Goal: Task Accomplishment & Management: Manage account settings

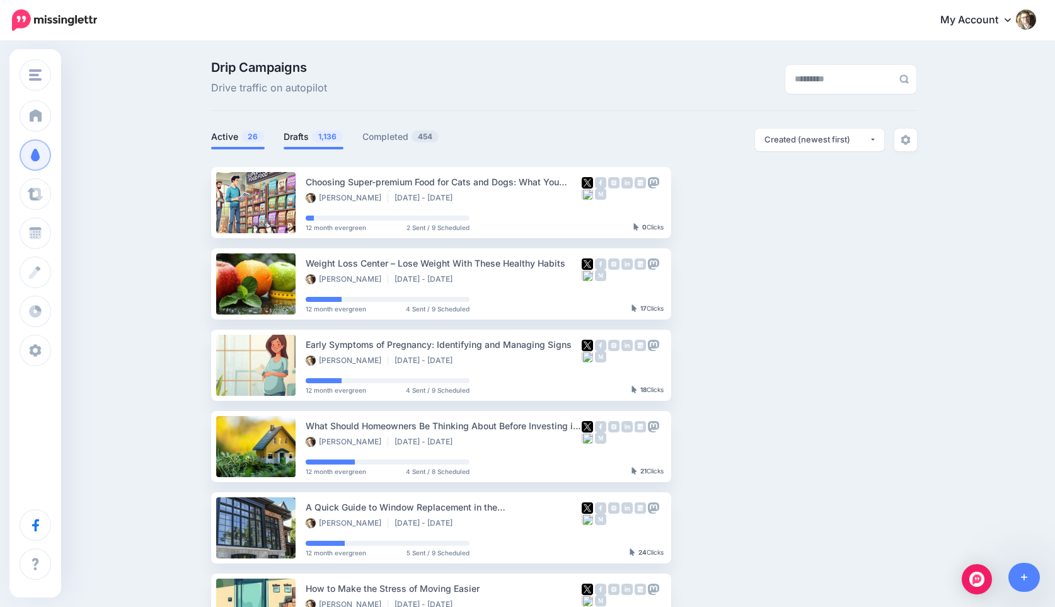
click at [318, 135] on span "1,136" at bounding box center [327, 136] width 31 height 12
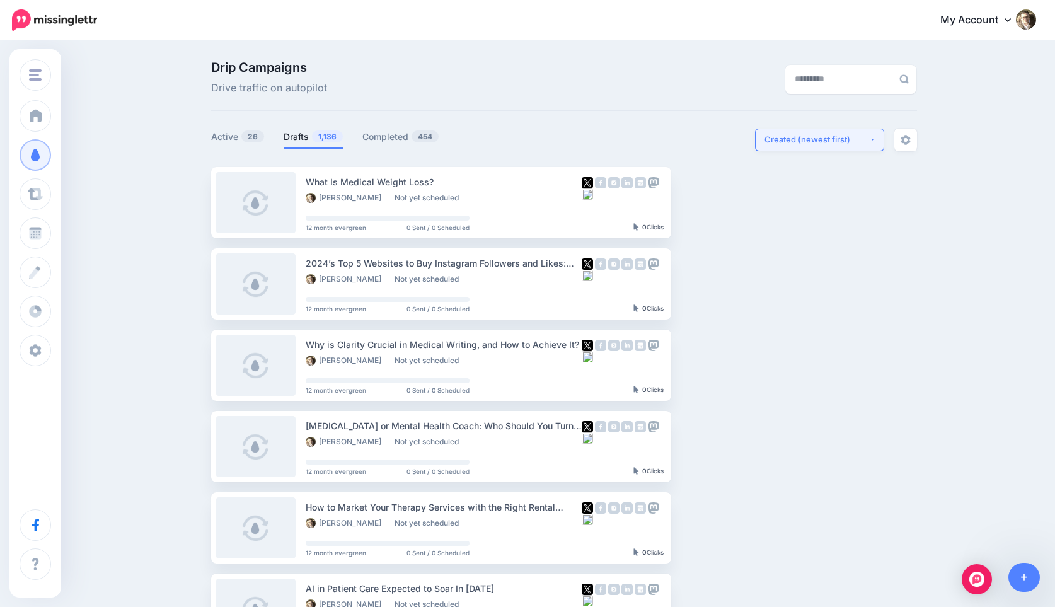
click at [791, 134] on div "Created (newest first)" at bounding box center [816, 140] width 105 height 12
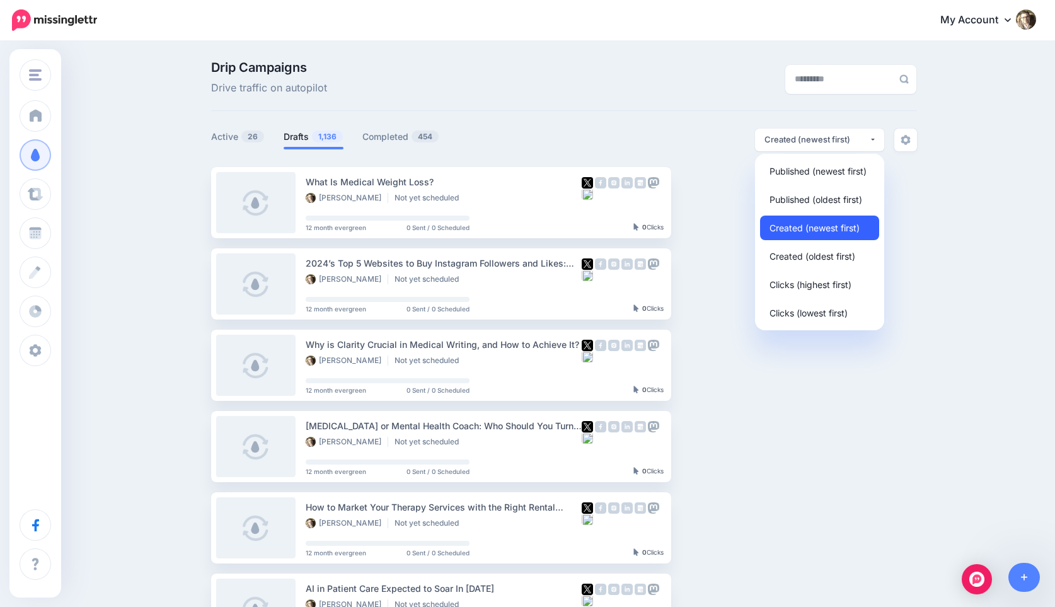
click at [804, 226] on span "Created (newest first)" at bounding box center [814, 227] width 90 height 15
select select "**********"
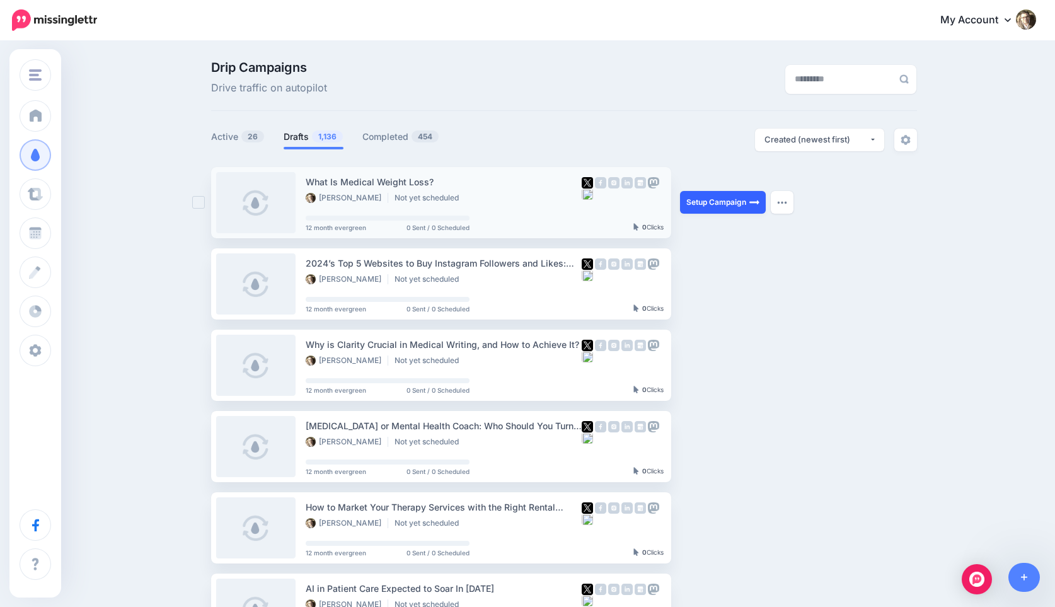
click at [725, 200] on link "Setup Campaign" at bounding box center [723, 202] width 86 height 23
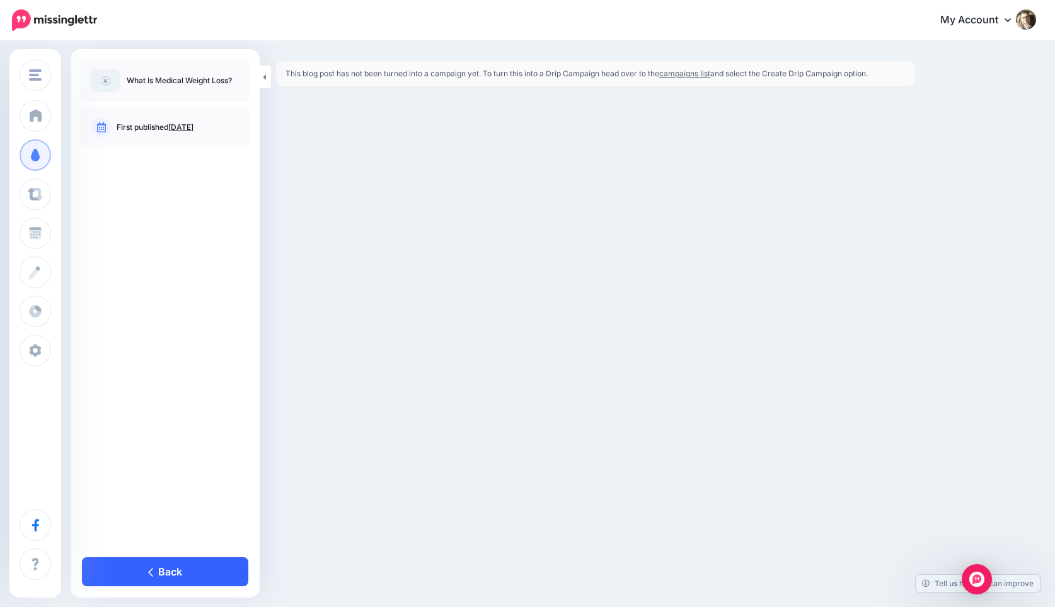
click at [150, 564] on link "Back" at bounding box center [165, 571] width 166 height 29
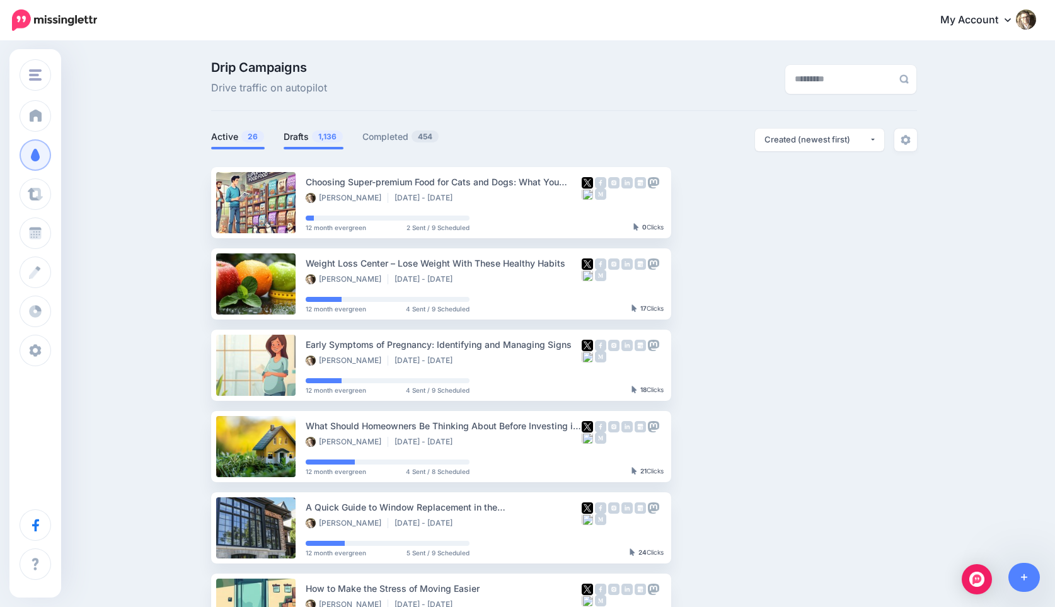
click at [323, 144] on link "Drafts 1,136" at bounding box center [314, 136] width 60 height 15
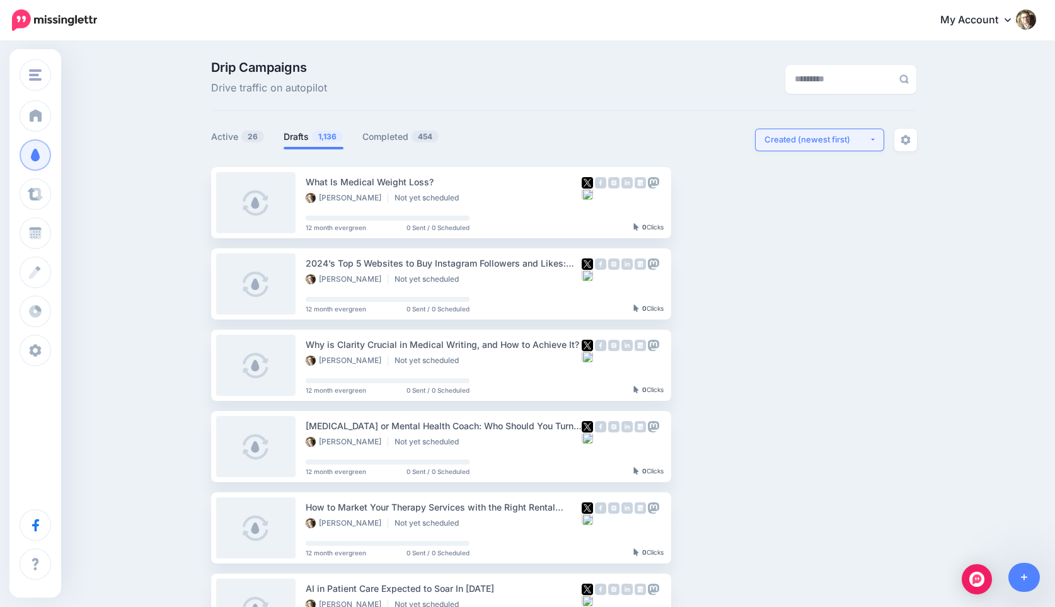
click at [861, 142] on div "Created (newest first)" at bounding box center [816, 140] width 105 height 12
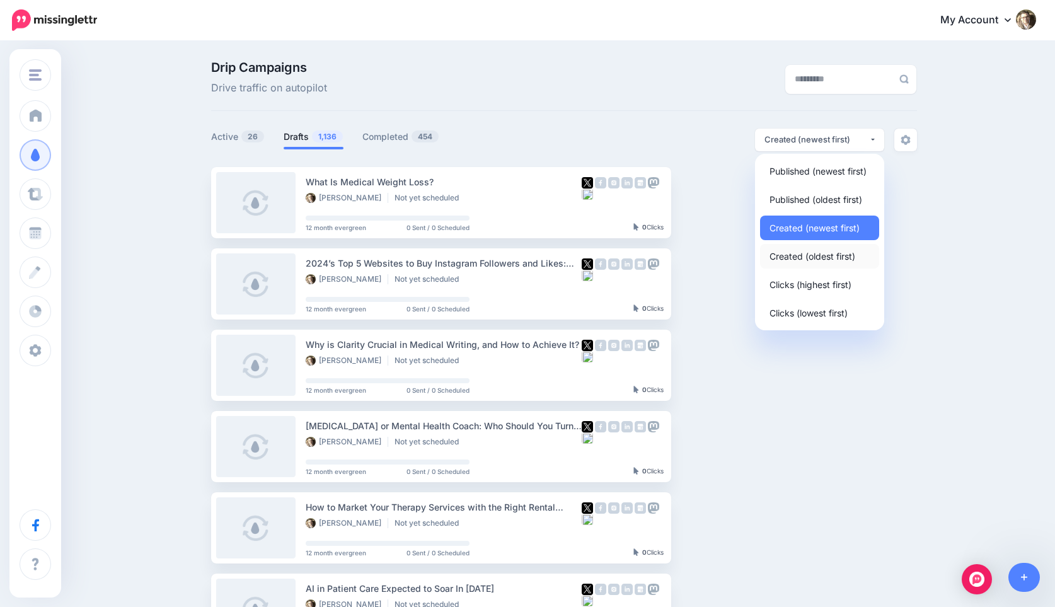
click at [798, 254] on span "Created (oldest first)" at bounding box center [812, 255] width 86 height 15
select select "**********"
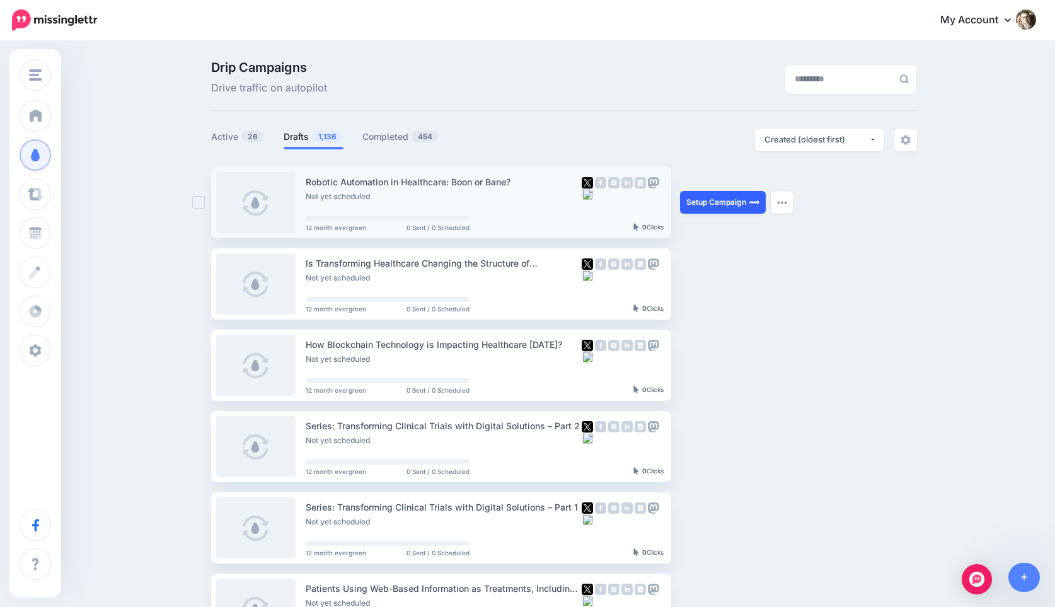
click at [743, 202] on link "Setup Campaign" at bounding box center [723, 202] width 86 height 23
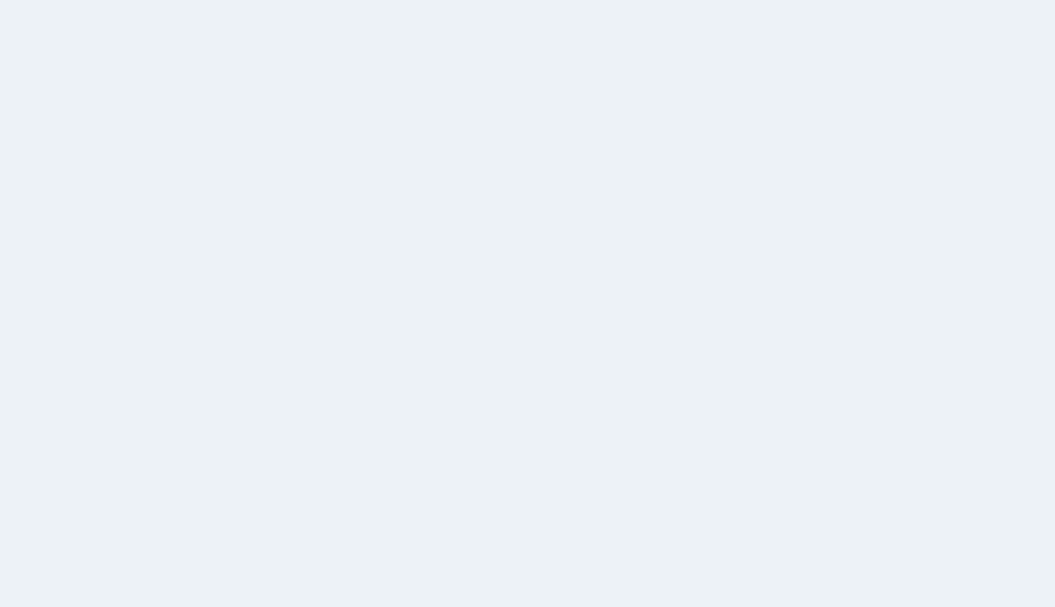
select select "**********"
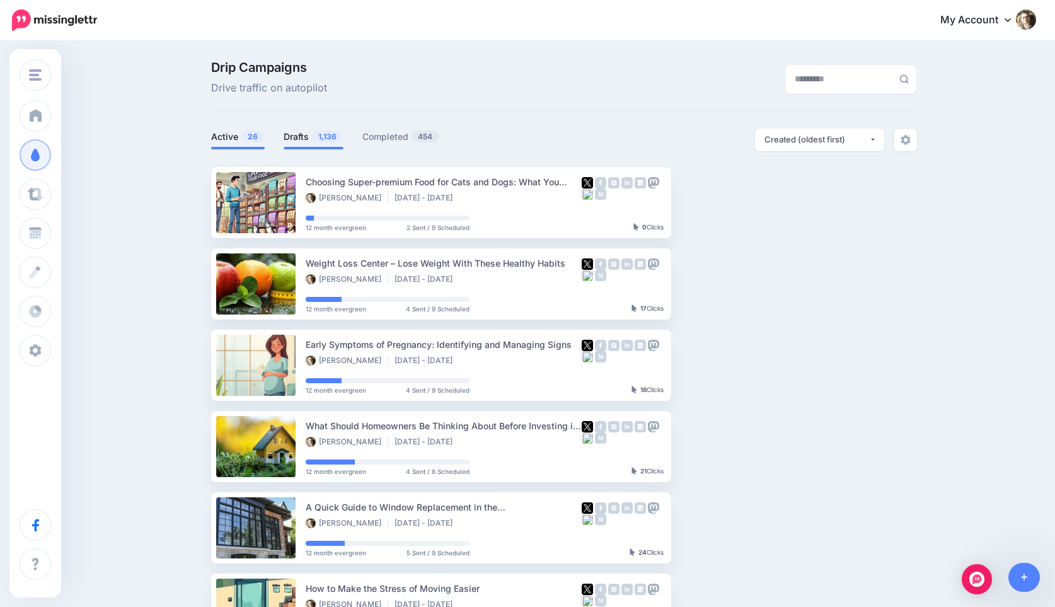
click at [314, 143] on link "Drafts 1,136" at bounding box center [314, 136] width 60 height 15
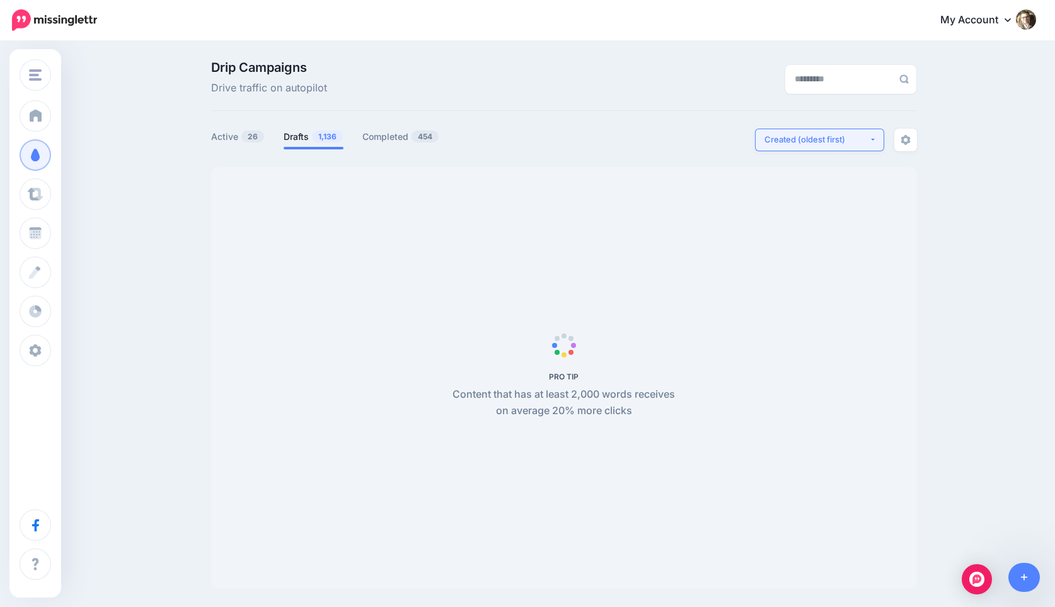
click at [865, 141] on div "Created (oldest first)" at bounding box center [816, 140] width 105 height 12
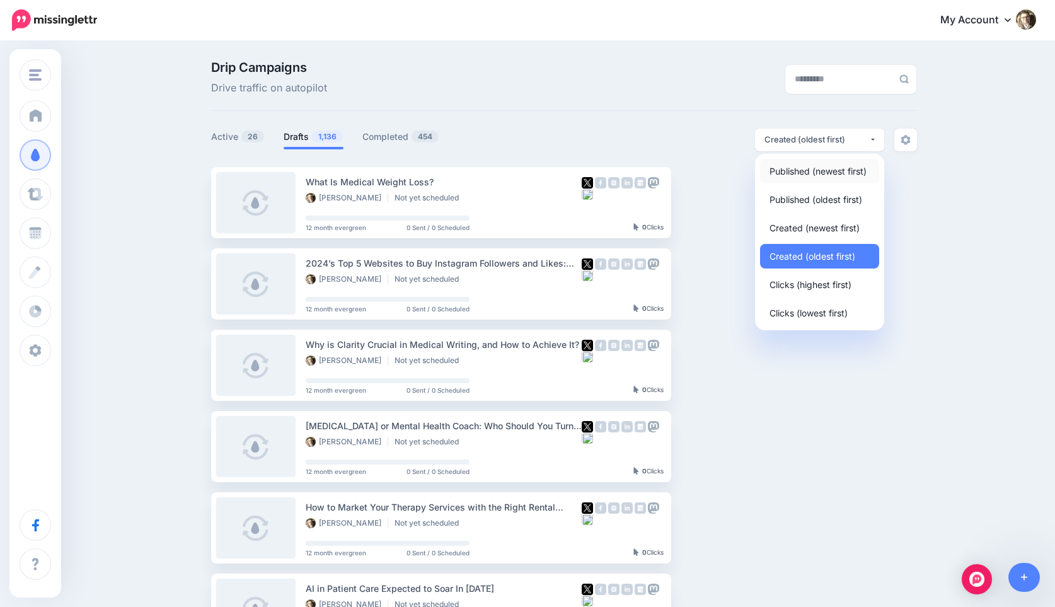
click at [826, 173] on span "Published (newest first)" at bounding box center [817, 170] width 97 height 15
select select "**********"
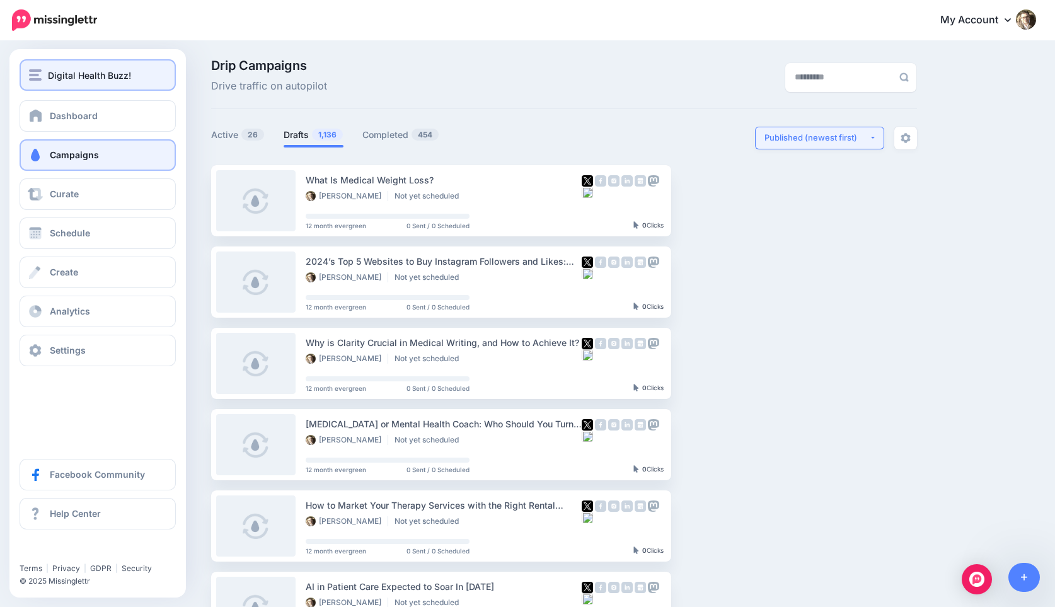
scroll to position [1, 0]
click at [101, 74] on span "Digital Health Buzz!" at bounding box center [89, 75] width 83 height 14
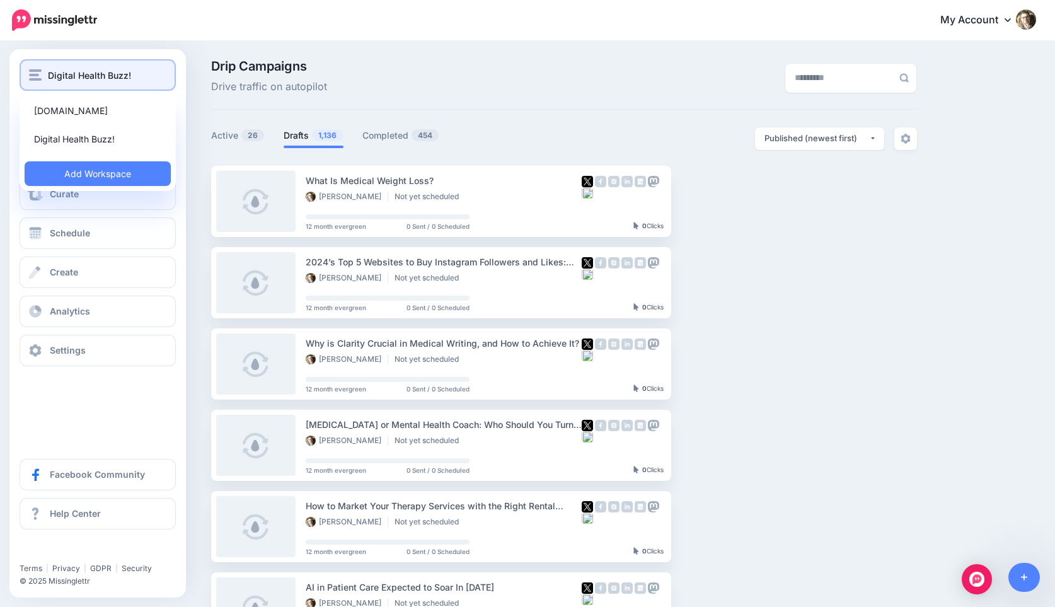
scroll to position [3, 0]
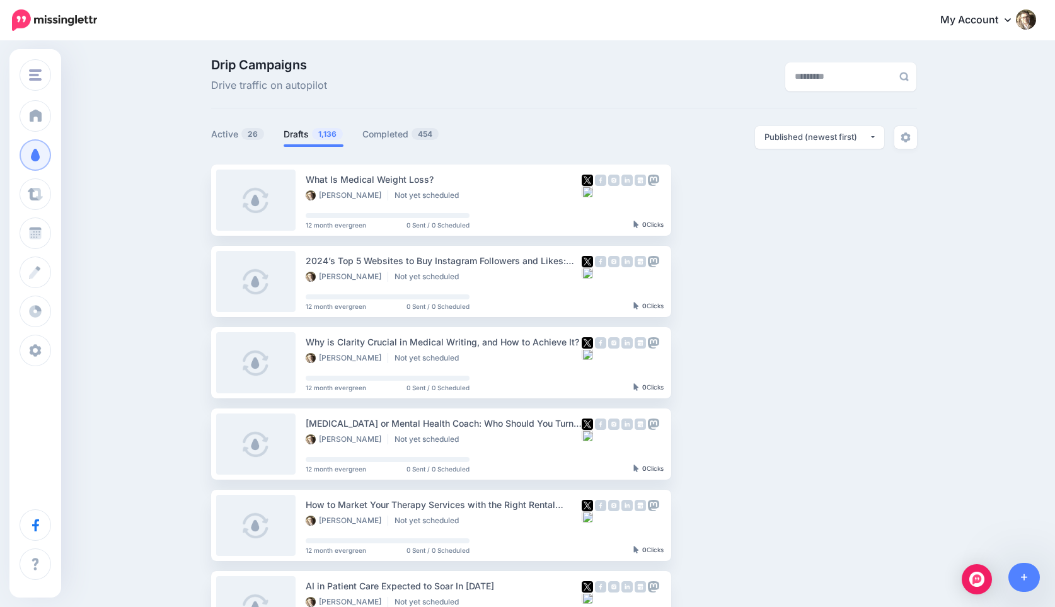
click at [468, 82] on div "Drip Campaigns Drive traffic on autopilot" at bounding box center [443, 76] width 483 height 35
click at [419, 193] on li "Not yet scheduled" at bounding box center [429, 195] width 71 height 10
drag, startPoint x: 697, startPoint y: 203, endPoint x: 689, endPoint y: 205, distance: 8.0
click at [697, 203] on link "Setup Campaign" at bounding box center [723, 199] width 86 height 23
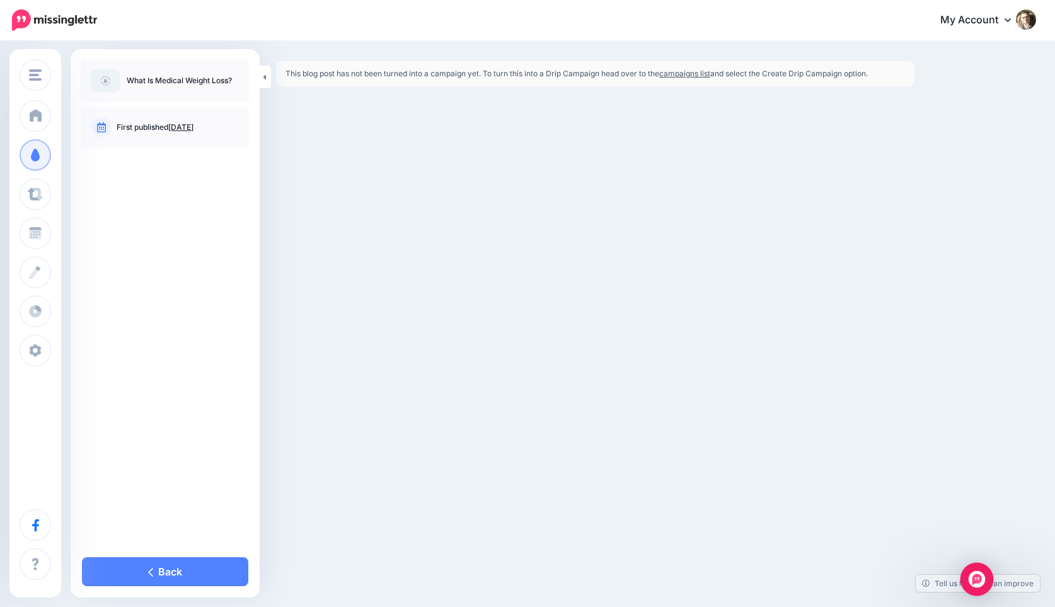
click at [980, 574] on img "Open Intercom Messenger" at bounding box center [976, 579] width 16 height 16
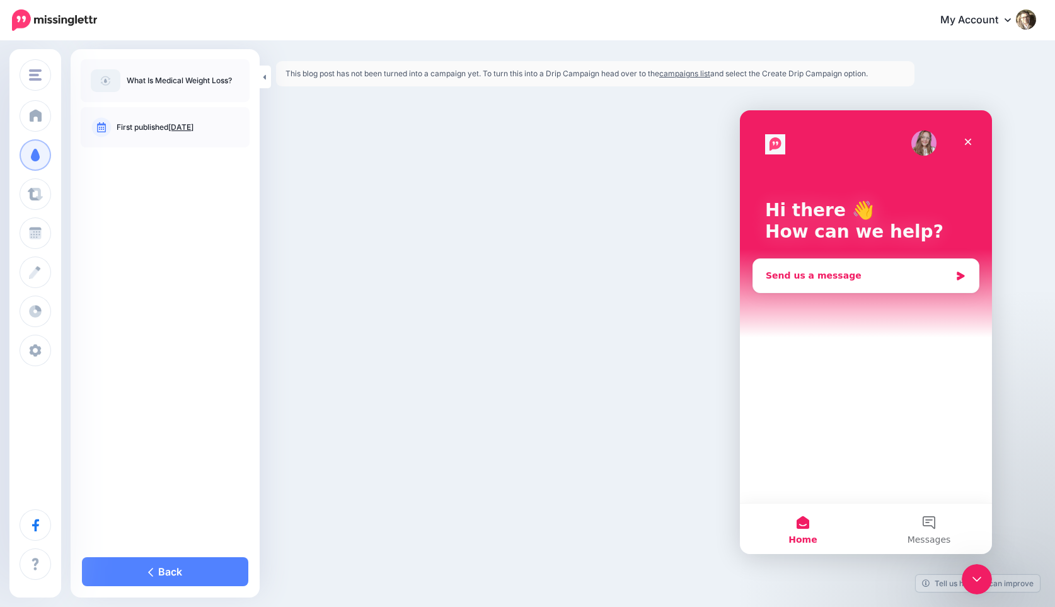
click at [828, 277] on div "Send us a message" at bounding box center [858, 275] width 185 height 13
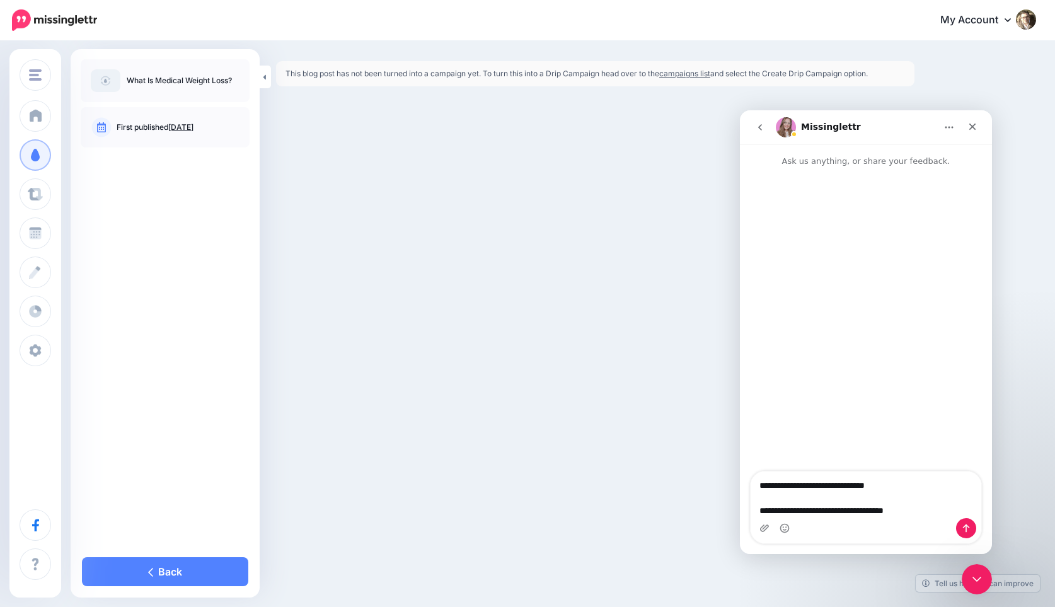
click at [832, 510] on textarea "**********" at bounding box center [865, 494] width 231 height 47
click at [957, 509] on textarea "**********" at bounding box center [865, 494] width 231 height 47
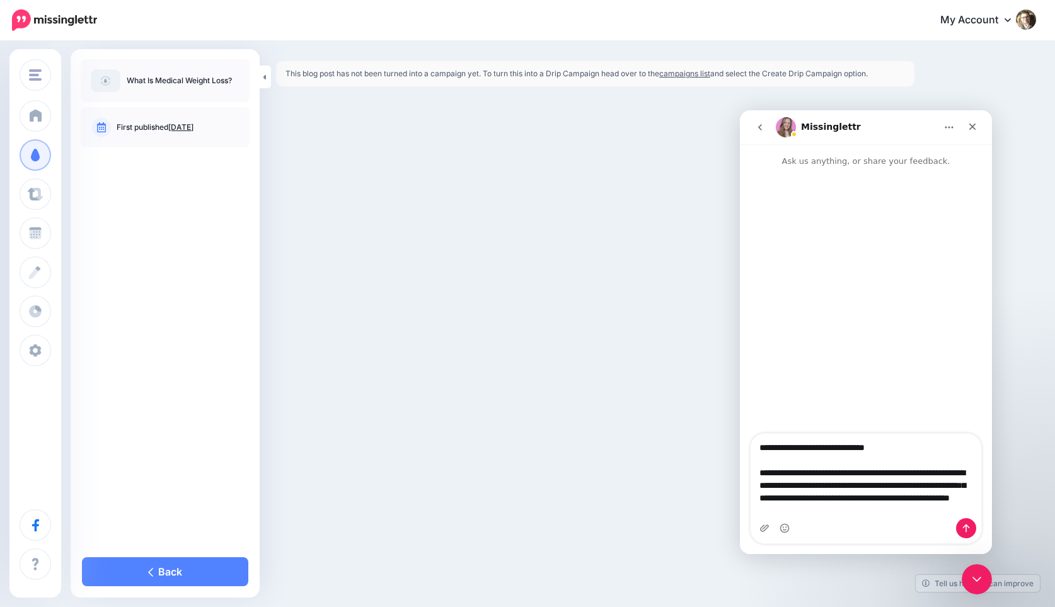
scroll to position [8, 0]
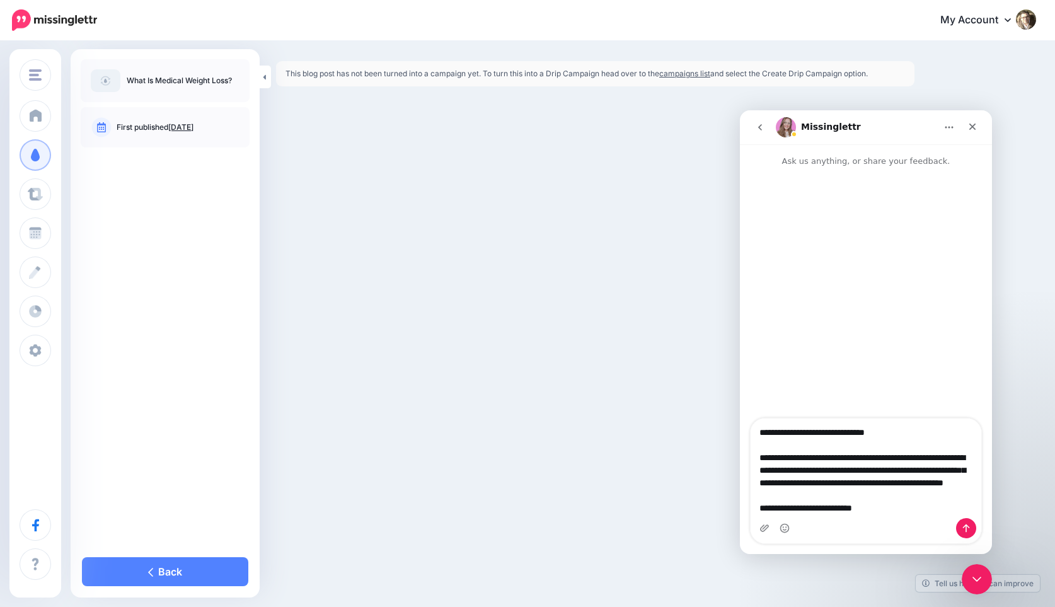
type textarea "**********"
click at [969, 526] on icon "Send a message…" at bounding box center [966, 528] width 10 height 10
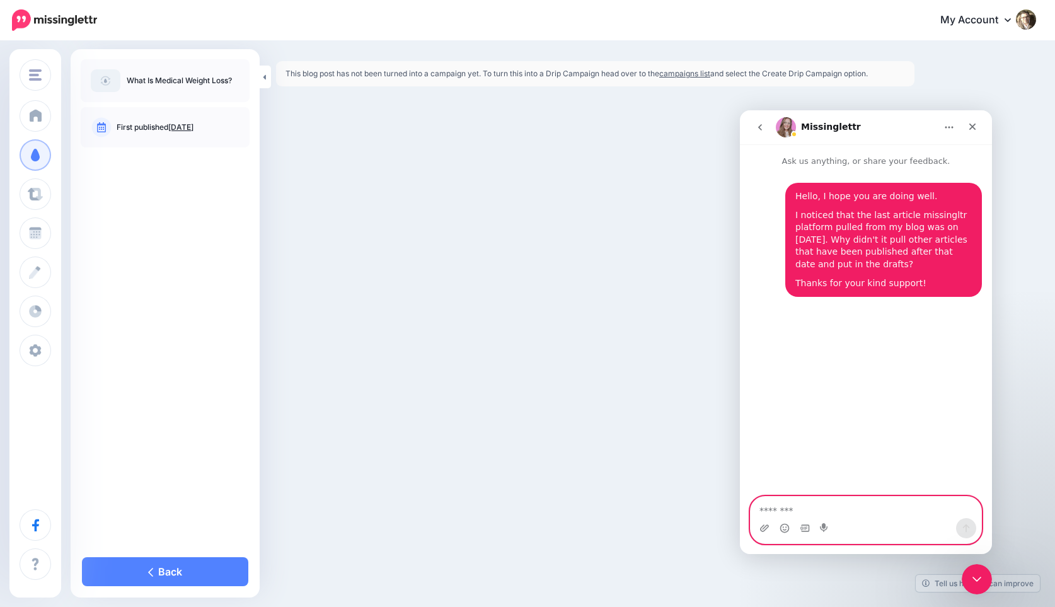
scroll to position [0, 0]
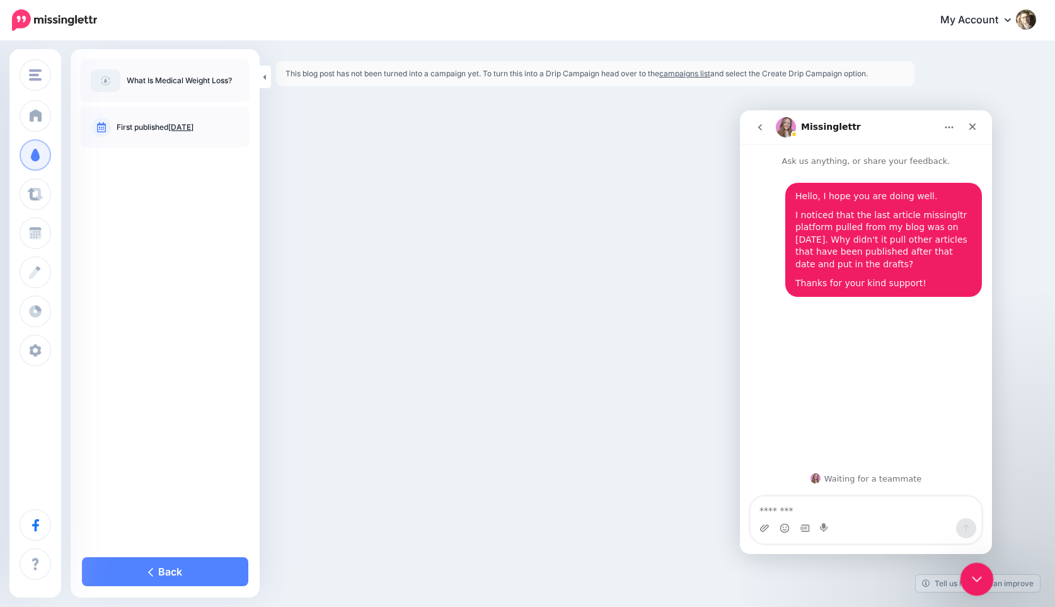
click at [975, 571] on icon "Close Intercom Messenger" at bounding box center [974, 577] width 15 height 15
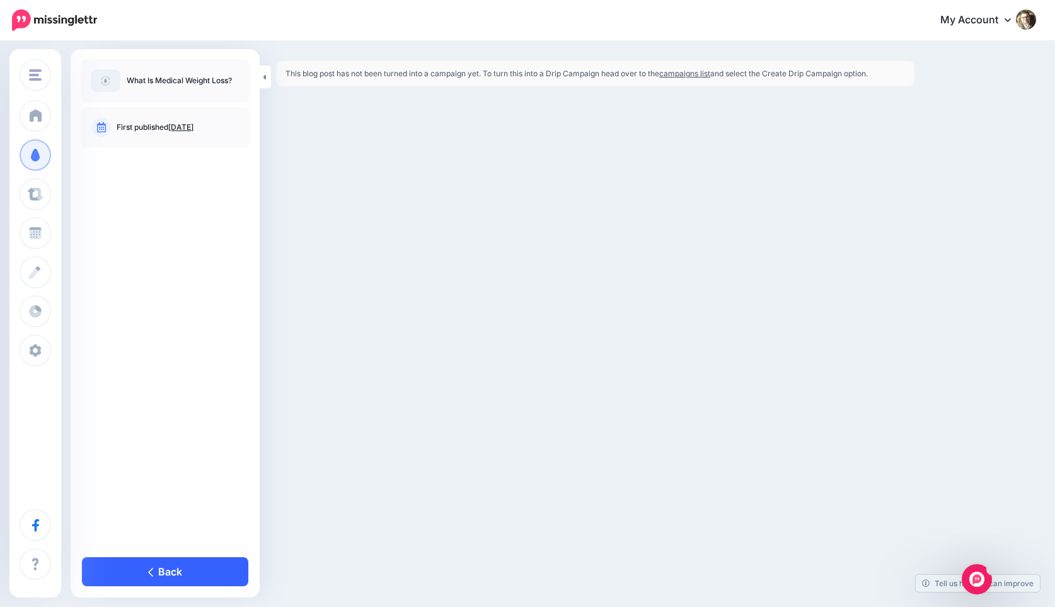
click at [154, 565] on link "Back" at bounding box center [165, 571] width 166 height 29
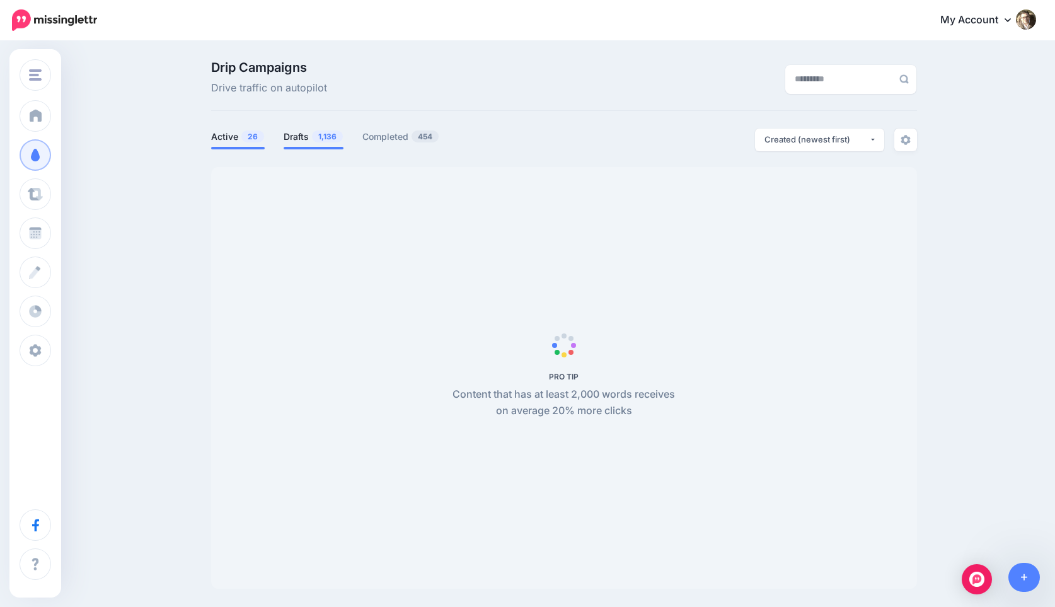
click at [329, 137] on span "1,136" at bounding box center [327, 136] width 31 height 12
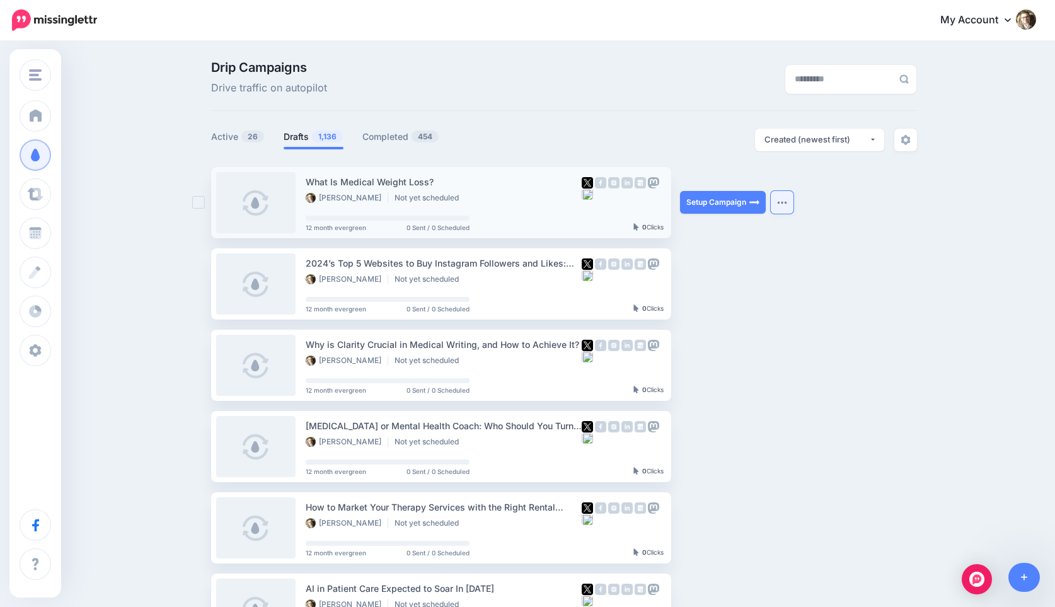
click at [784, 203] on img "button" at bounding box center [782, 202] width 10 height 4
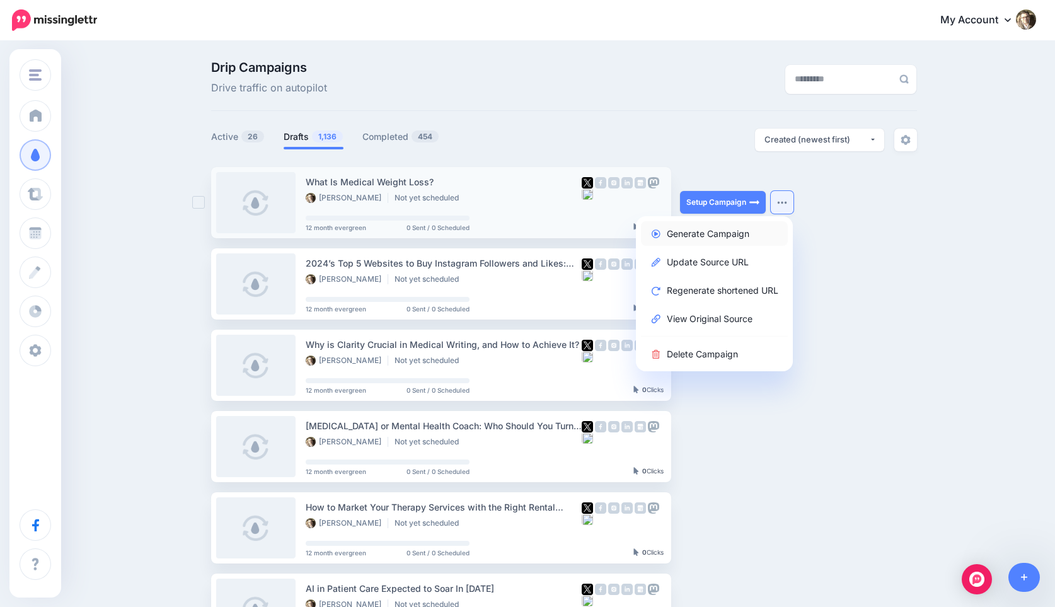
click at [689, 231] on link "Generate Campaign" at bounding box center [714, 233] width 147 height 25
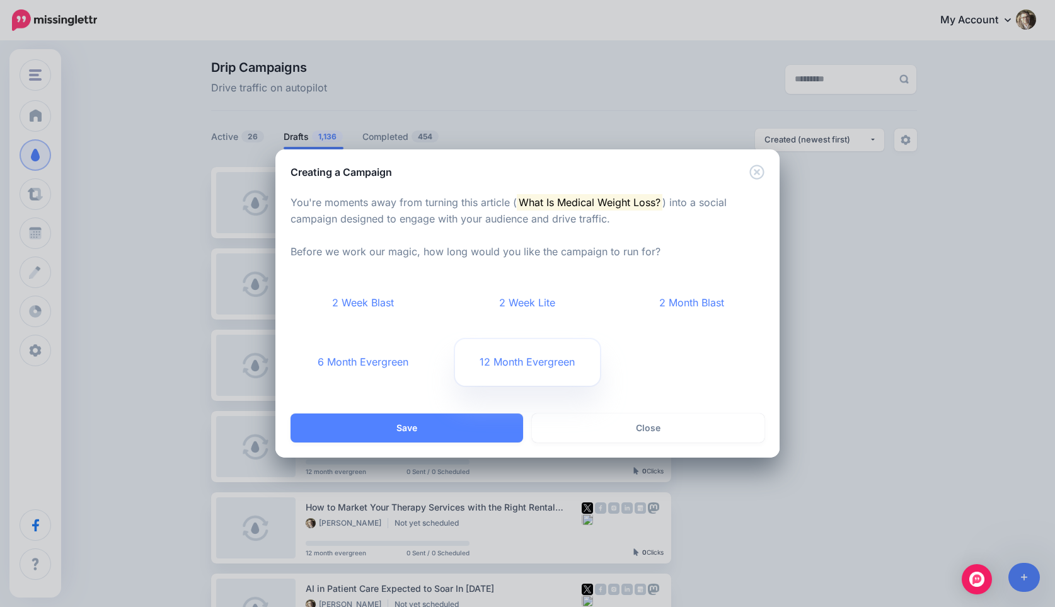
click at [526, 365] on link "12 Month Evergreen" at bounding box center [528, 362] width 146 height 47
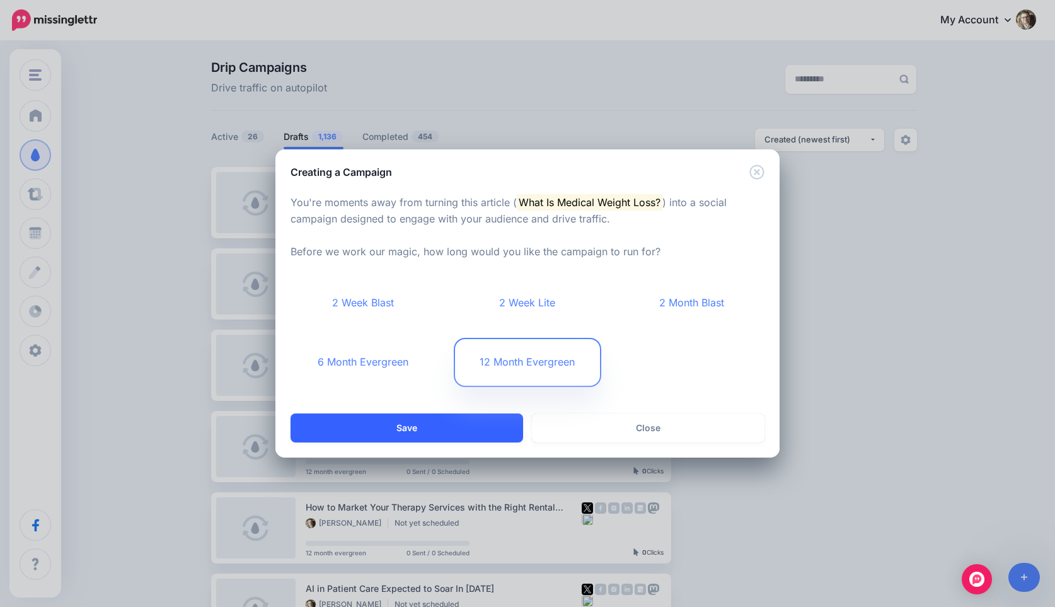
click at [447, 426] on button "Save" at bounding box center [406, 427] width 232 height 29
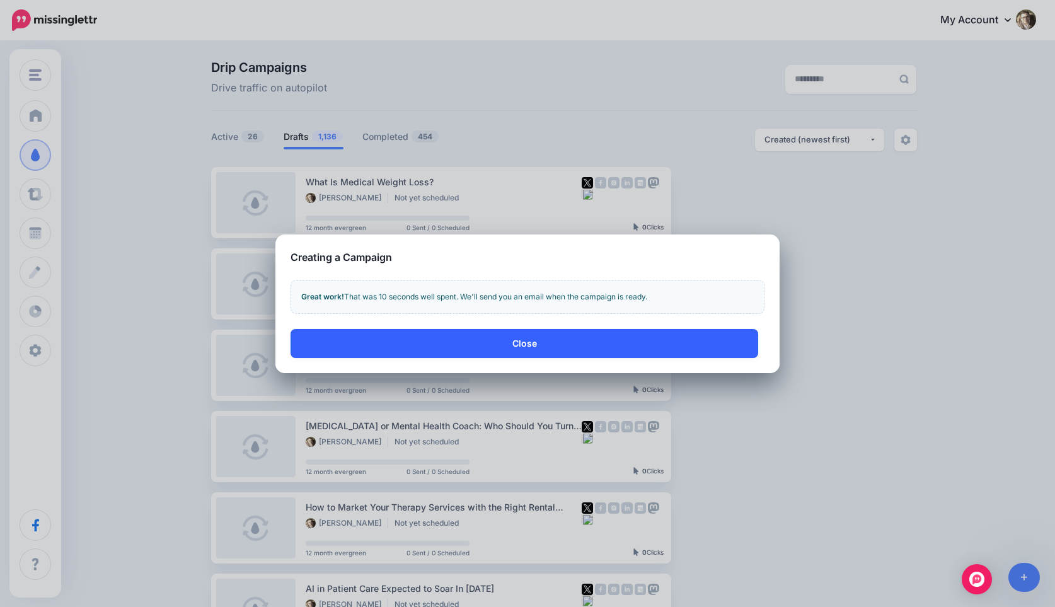
click at [502, 343] on button "Close" at bounding box center [524, 343] width 468 height 29
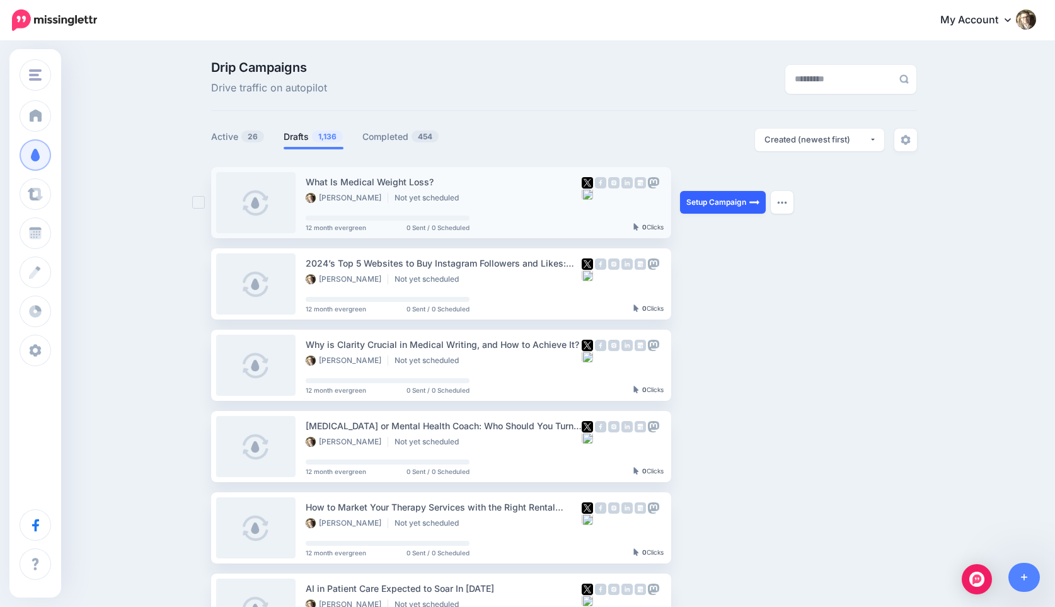
click at [692, 197] on link "Setup Campaign" at bounding box center [723, 202] width 86 height 23
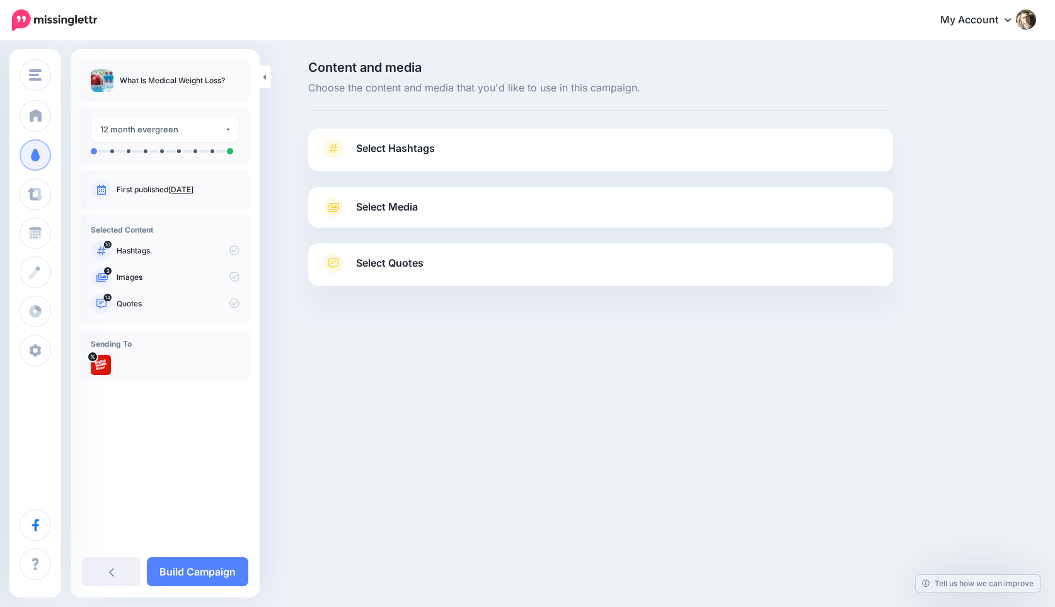
click at [710, 202] on link "Select Media" at bounding box center [600, 207] width 559 height 20
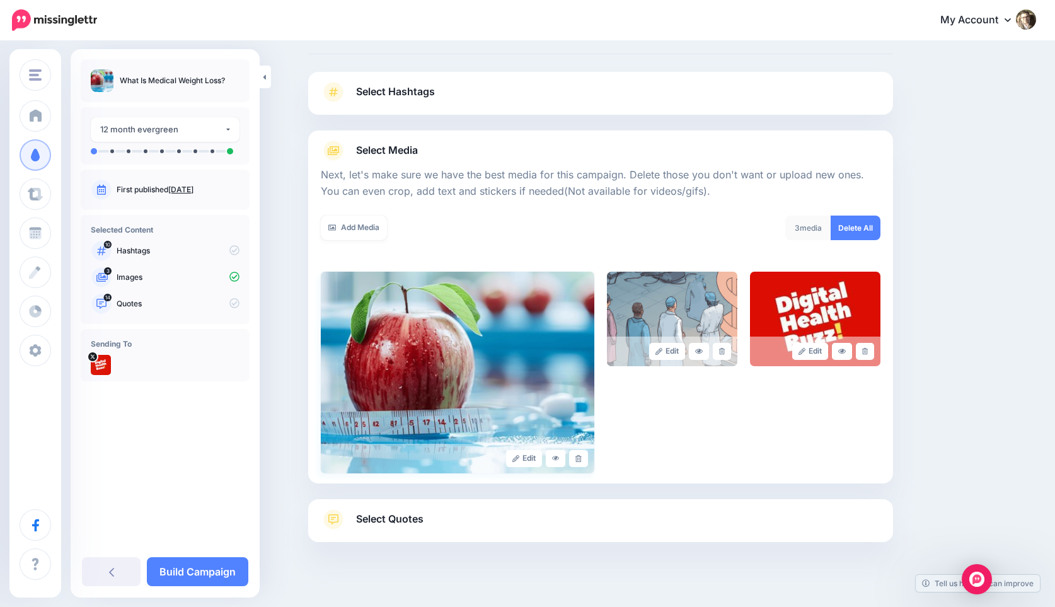
scroll to position [59, 0]
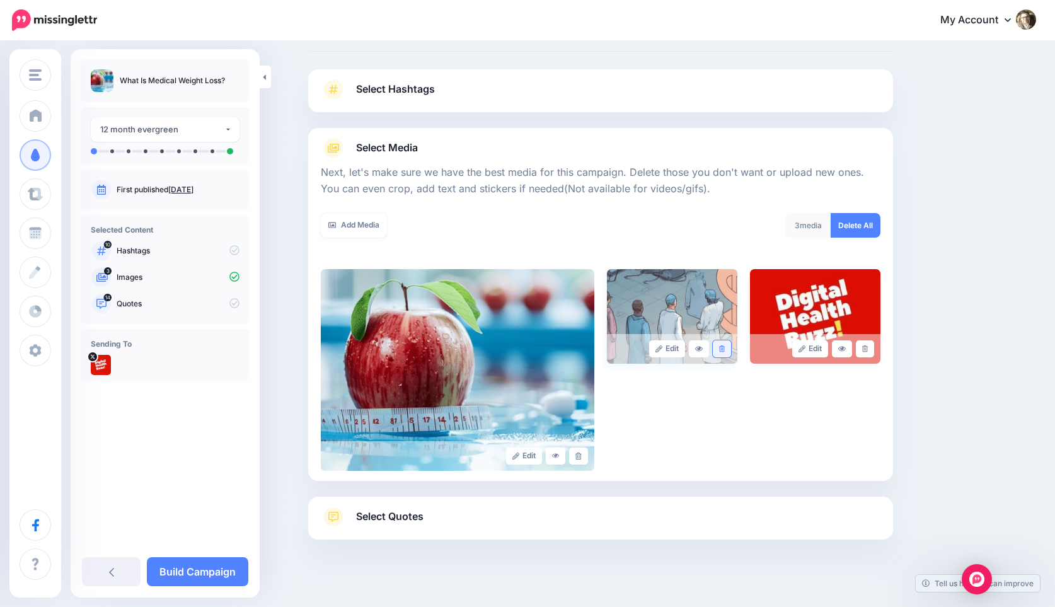
click at [726, 345] on link at bounding box center [722, 348] width 18 height 17
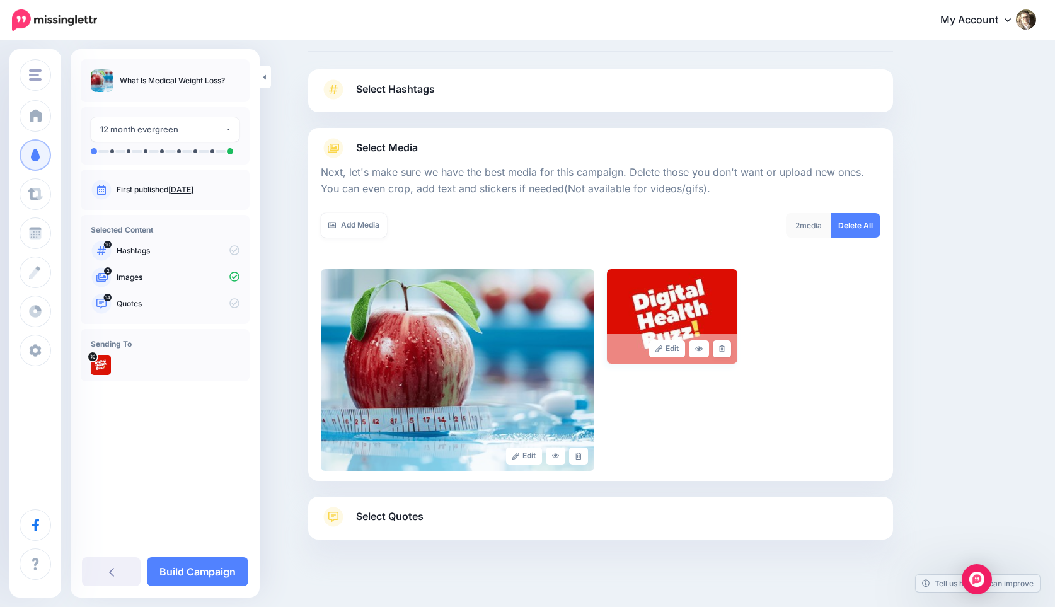
drag, startPoint x: 724, startPoint y: 350, endPoint x: 716, endPoint y: 358, distance: 11.1
click at [724, 350] on icon at bounding box center [722, 348] width 6 height 7
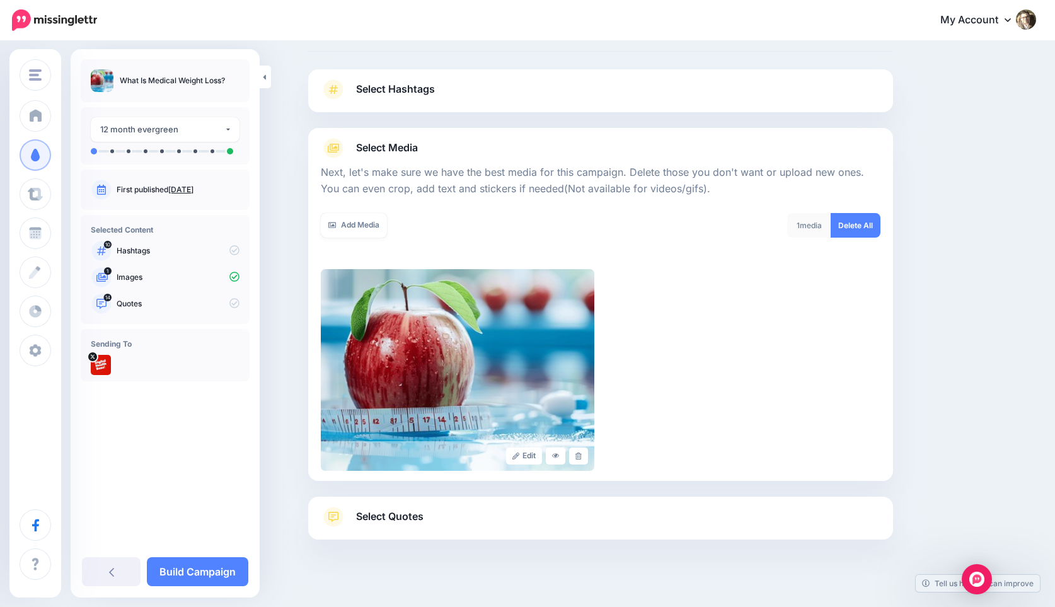
scroll to position [74, 0]
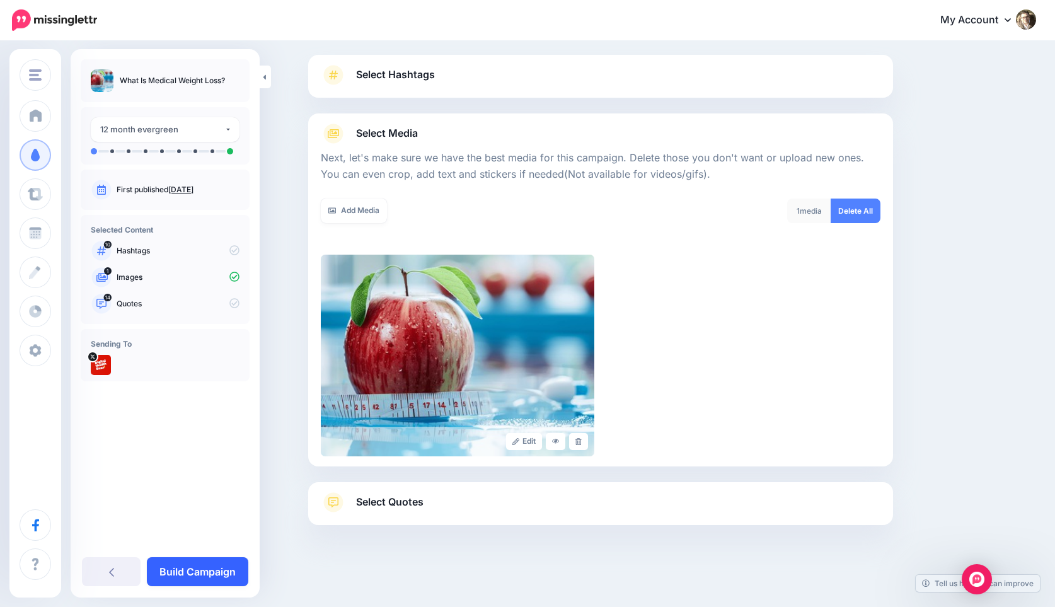
drag, startPoint x: 197, startPoint y: 568, endPoint x: 285, endPoint y: 543, distance: 91.6
click at [197, 568] on link "Build Campaign" at bounding box center [197, 571] width 101 height 29
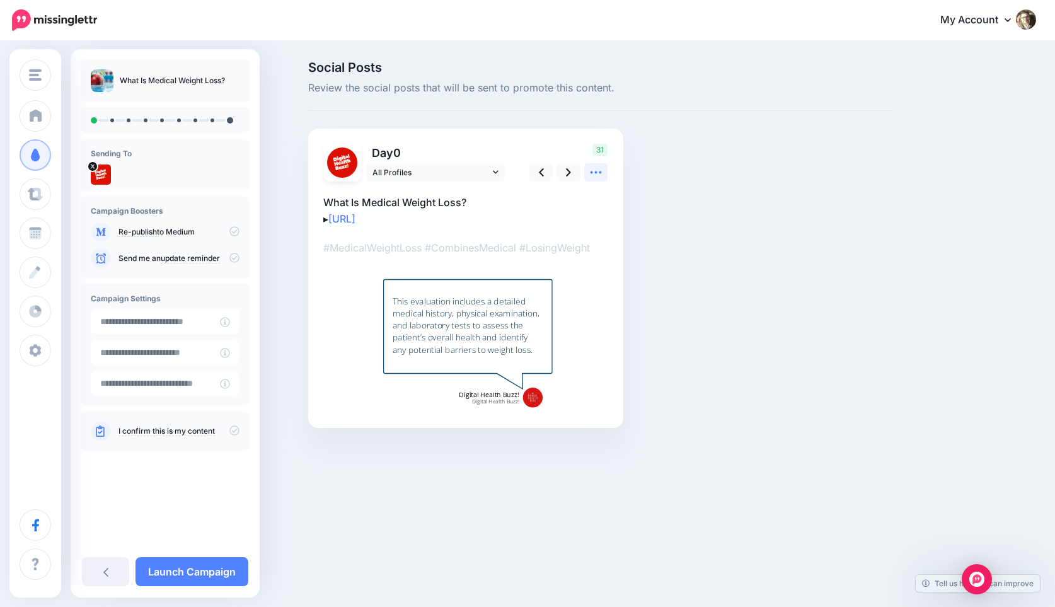
click at [591, 169] on icon at bounding box center [595, 172] width 13 height 13
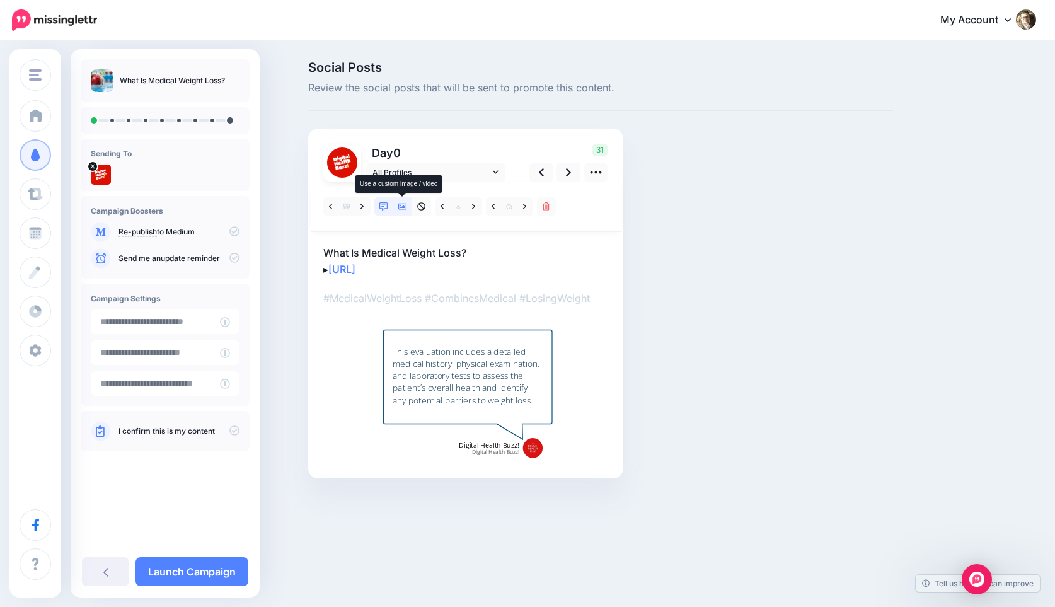
click at [401, 207] on icon at bounding box center [402, 206] width 9 height 9
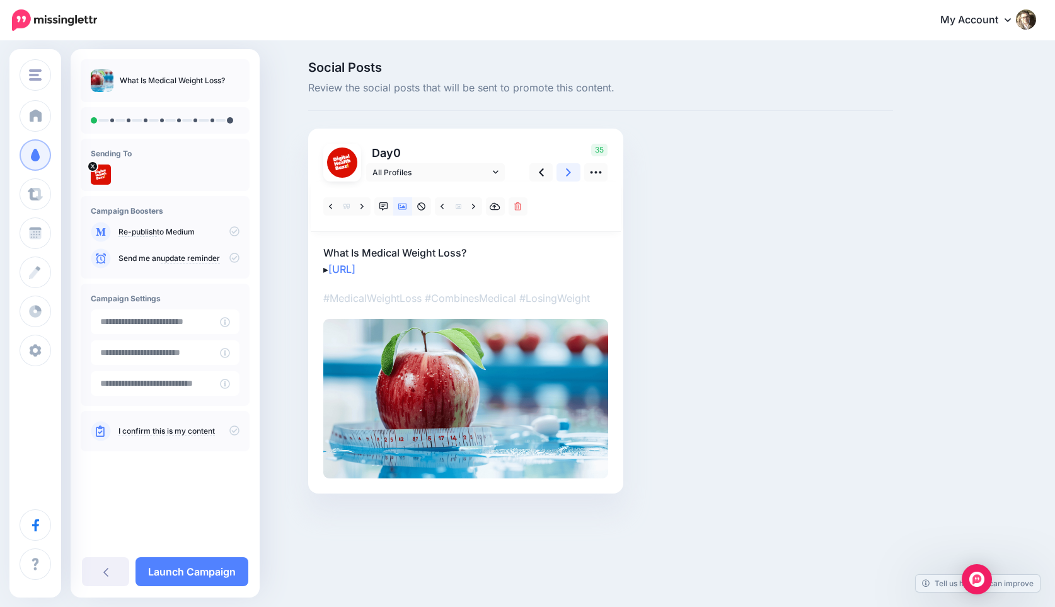
click at [570, 168] on icon at bounding box center [568, 172] width 5 height 13
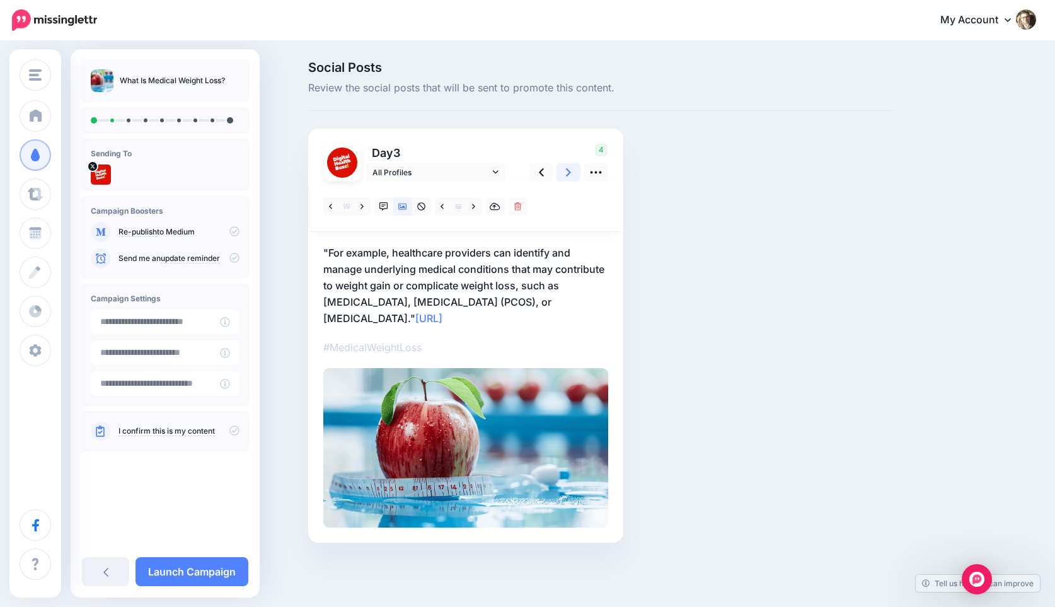
click at [568, 174] on icon at bounding box center [568, 172] width 5 height 8
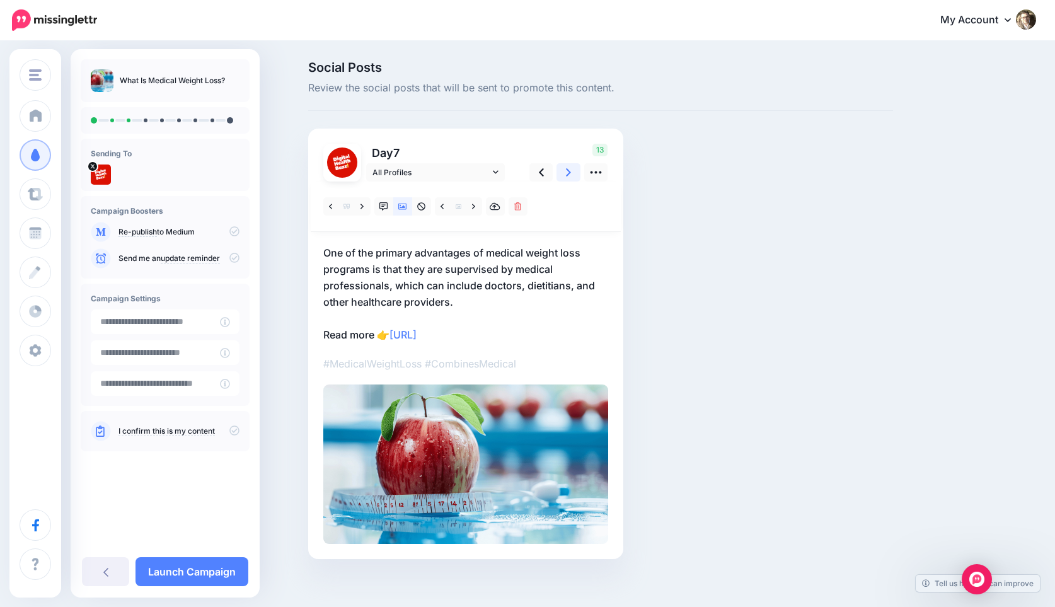
click at [568, 174] on icon at bounding box center [568, 172] width 5 height 8
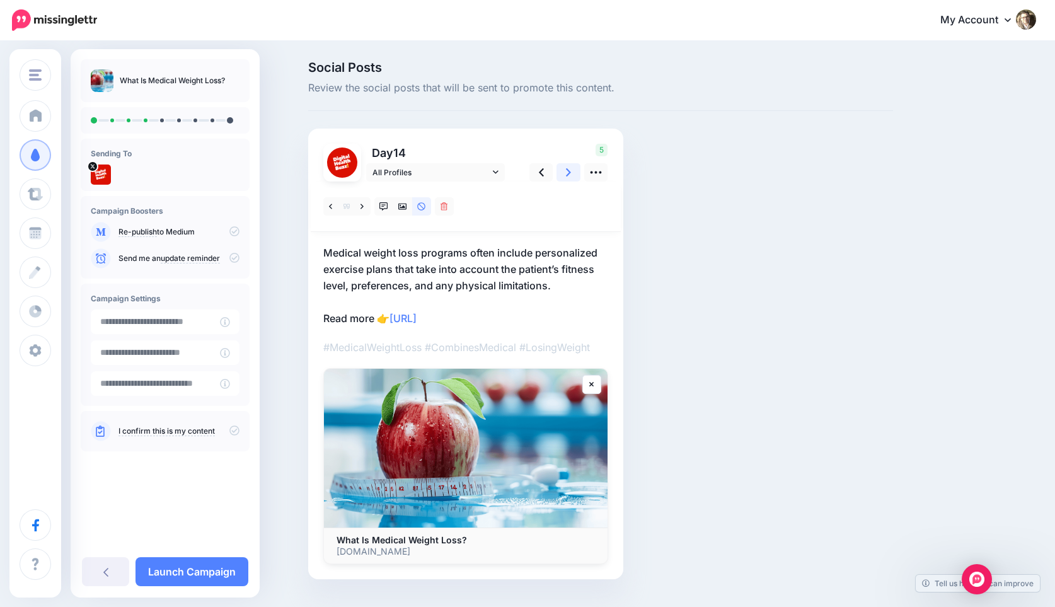
click at [567, 170] on icon at bounding box center [568, 172] width 5 height 13
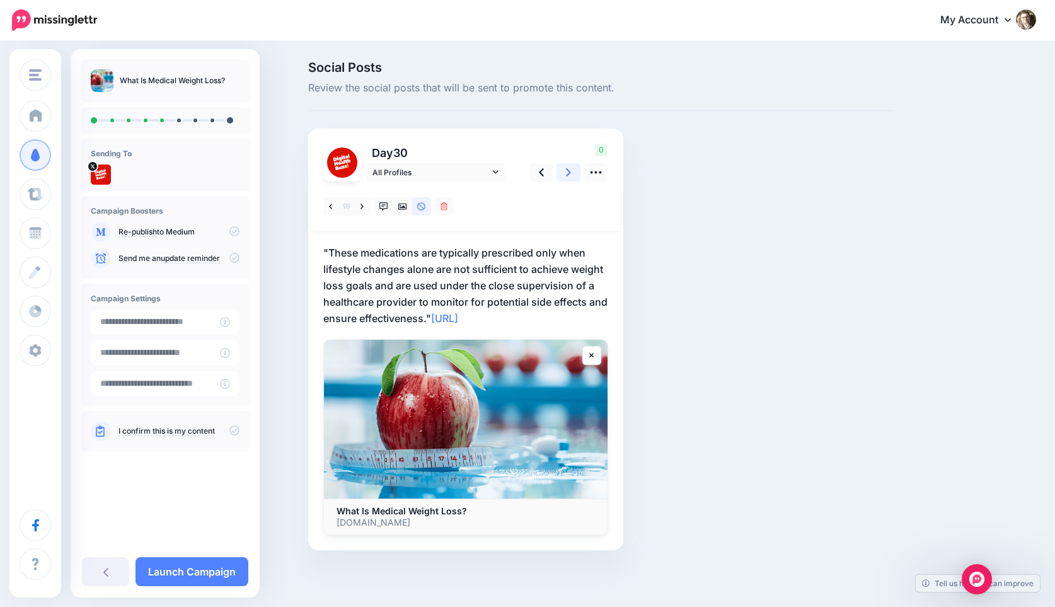
click at [568, 172] on icon at bounding box center [568, 172] width 5 height 13
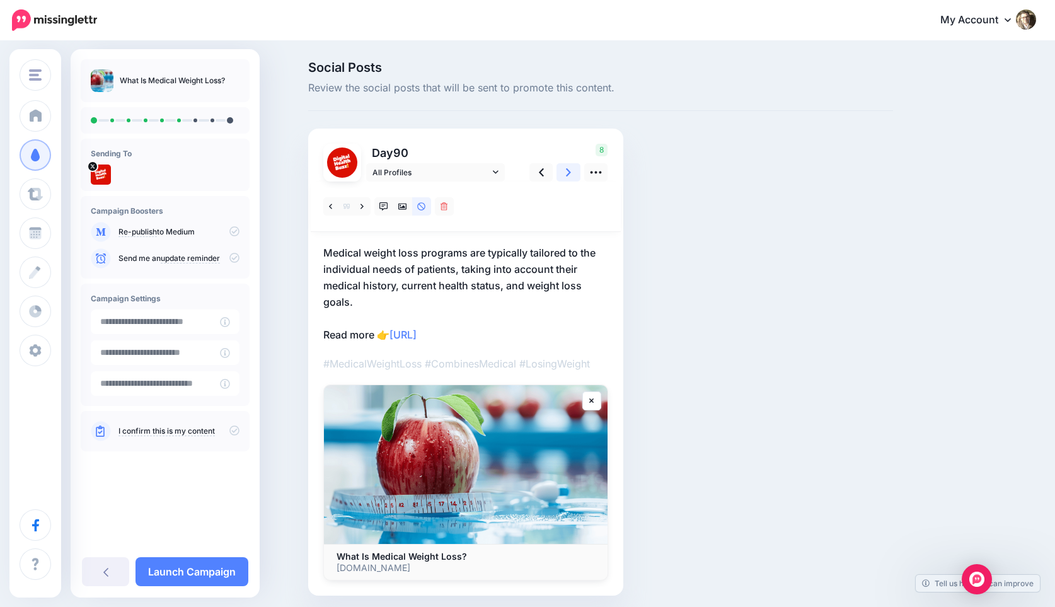
click at [568, 172] on icon at bounding box center [568, 172] width 5 height 13
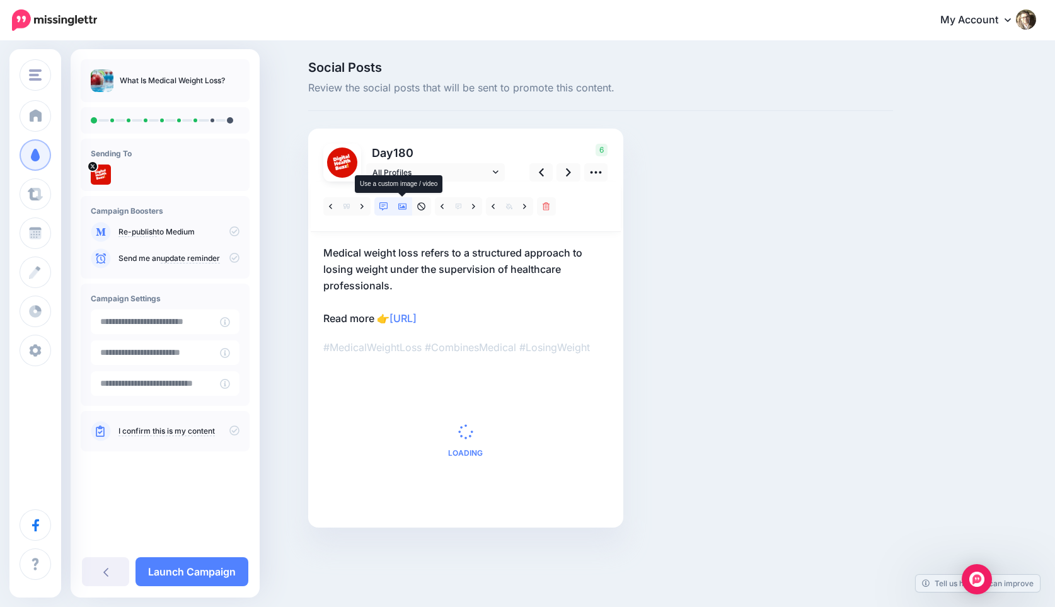
click at [401, 206] on icon at bounding box center [402, 206] width 9 height 9
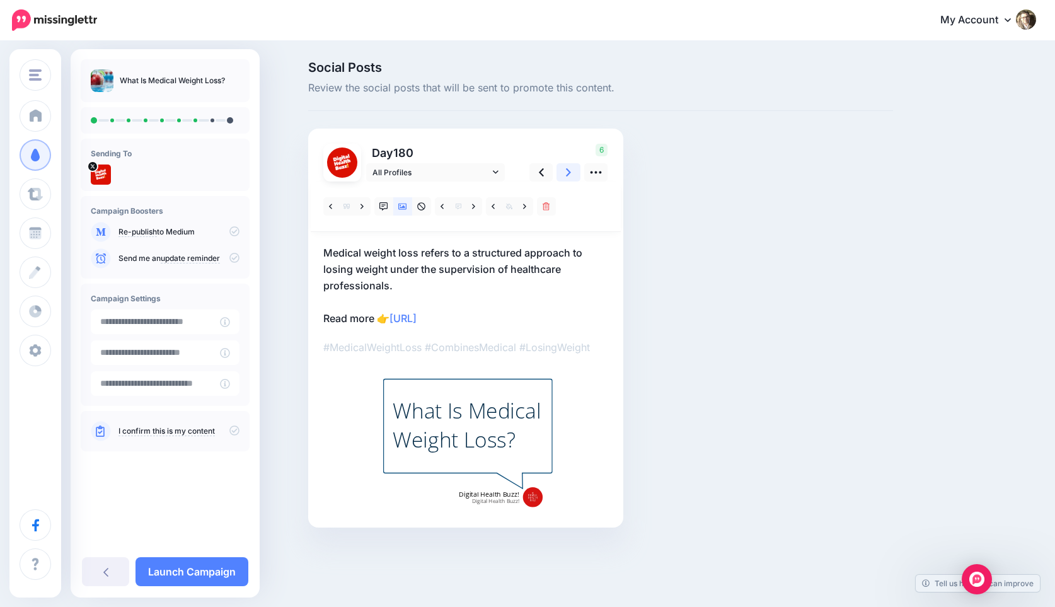
click at [568, 176] on icon at bounding box center [568, 172] width 5 height 13
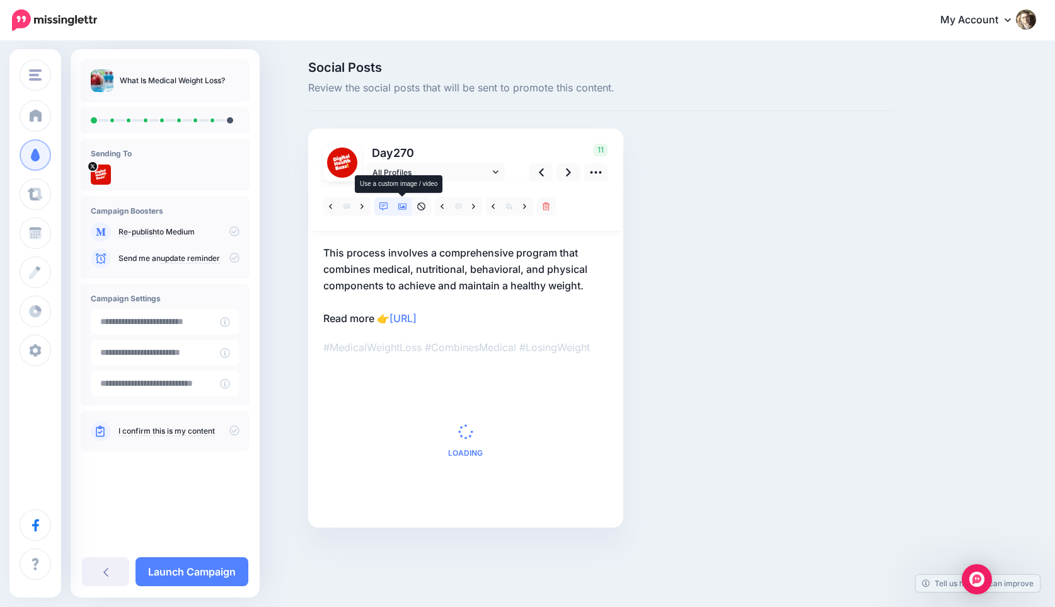
click at [398, 210] on icon at bounding box center [402, 206] width 9 height 9
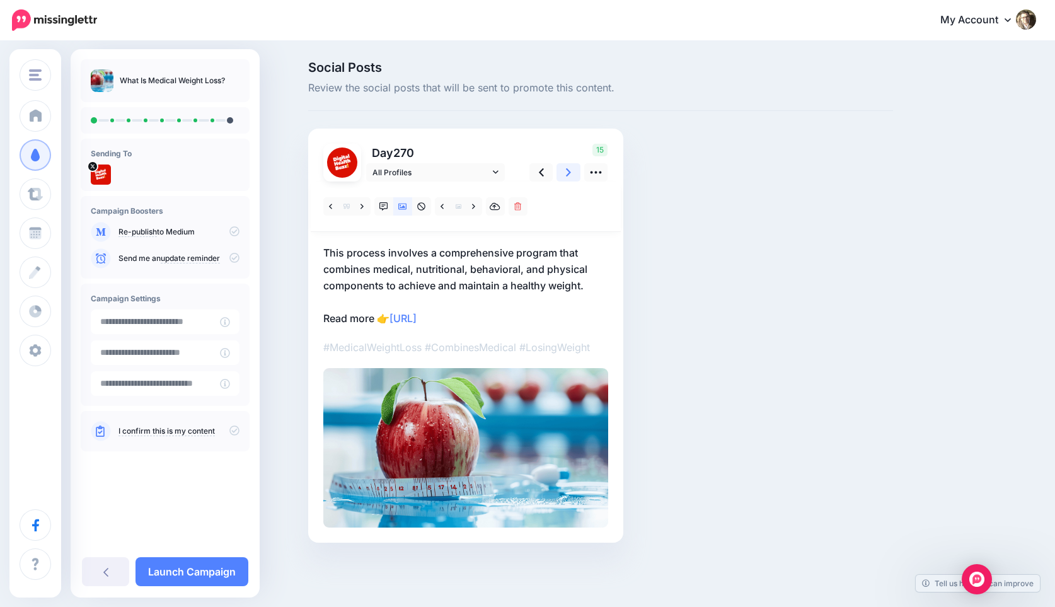
click at [566, 173] on icon at bounding box center [568, 172] width 5 height 13
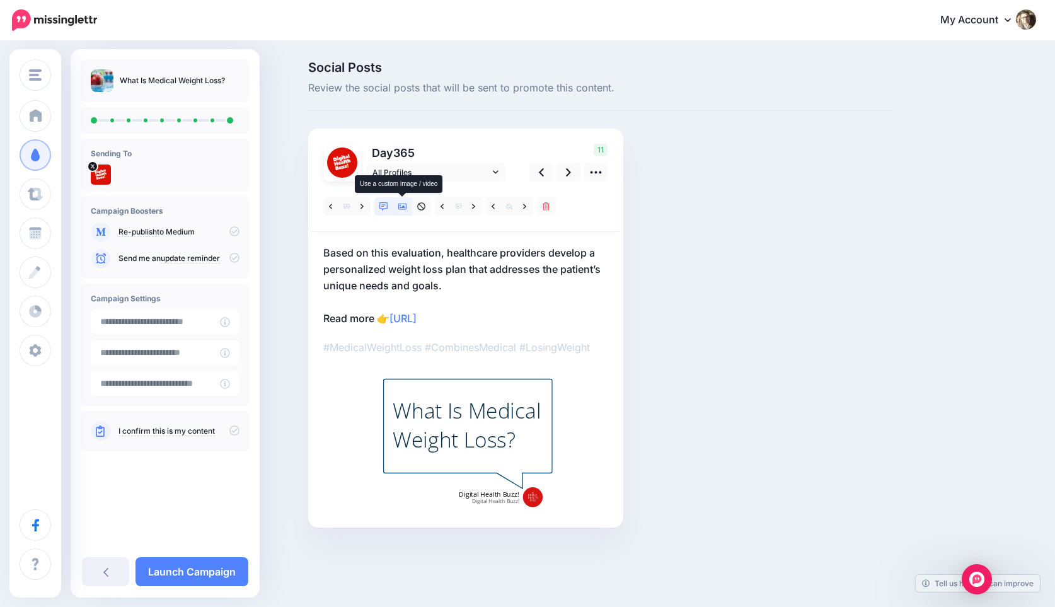
click at [398, 206] on icon at bounding box center [402, 207] width 9 height 6
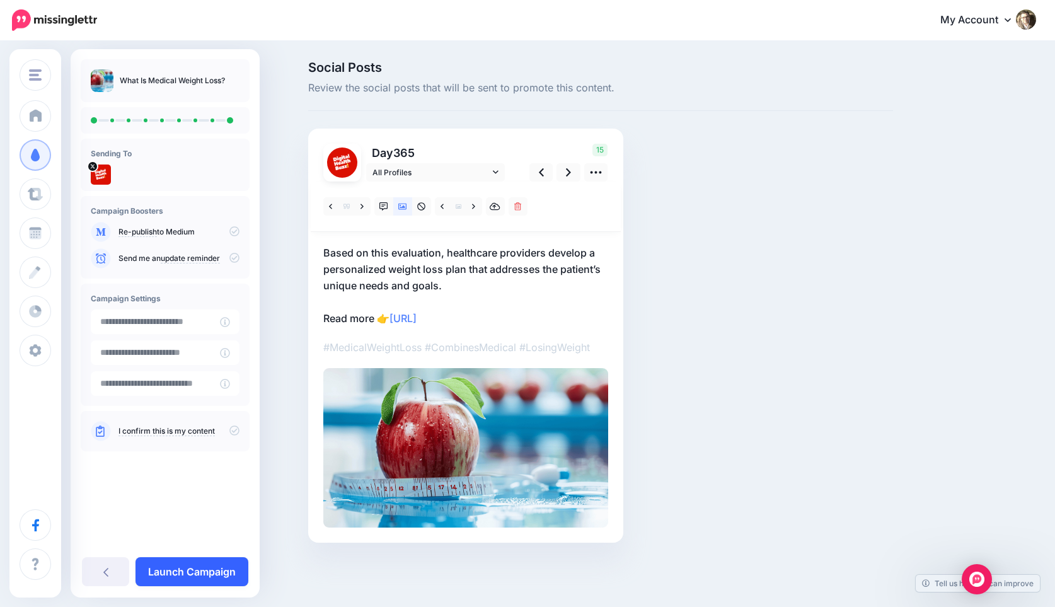
click at [185, 572] on link "Launch Campaign" at bounding box center [191, 571] width 113 height 29
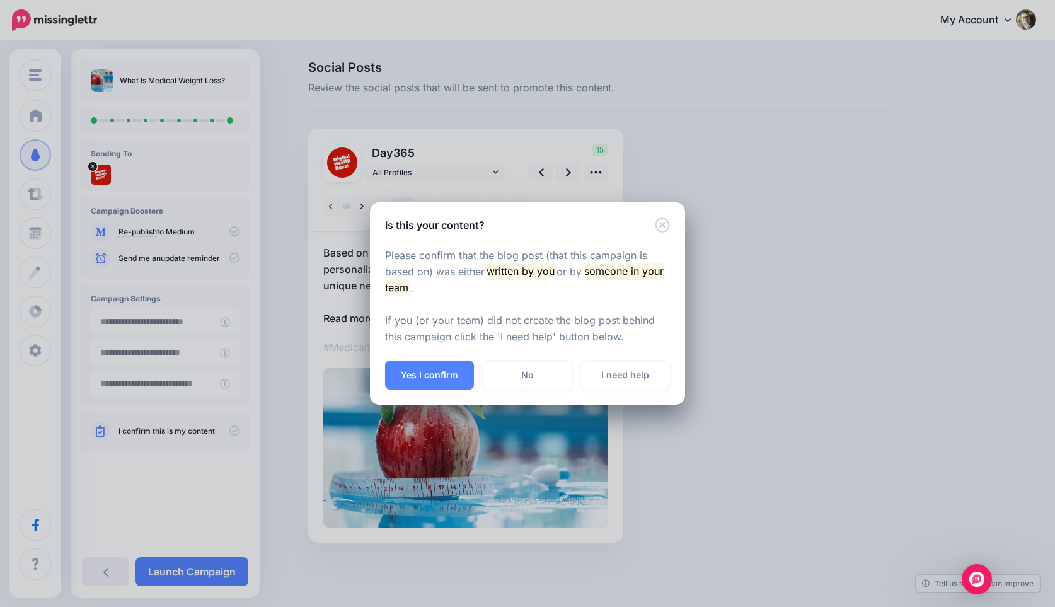
drag, startPoint x: 421, startPoint y: 384, endPoint x: 382, endPoint y: 371, distance: 40.6
click at [420, 384] on button "Yes I confirm" at bounding box center [429, 374] width 89 height 29
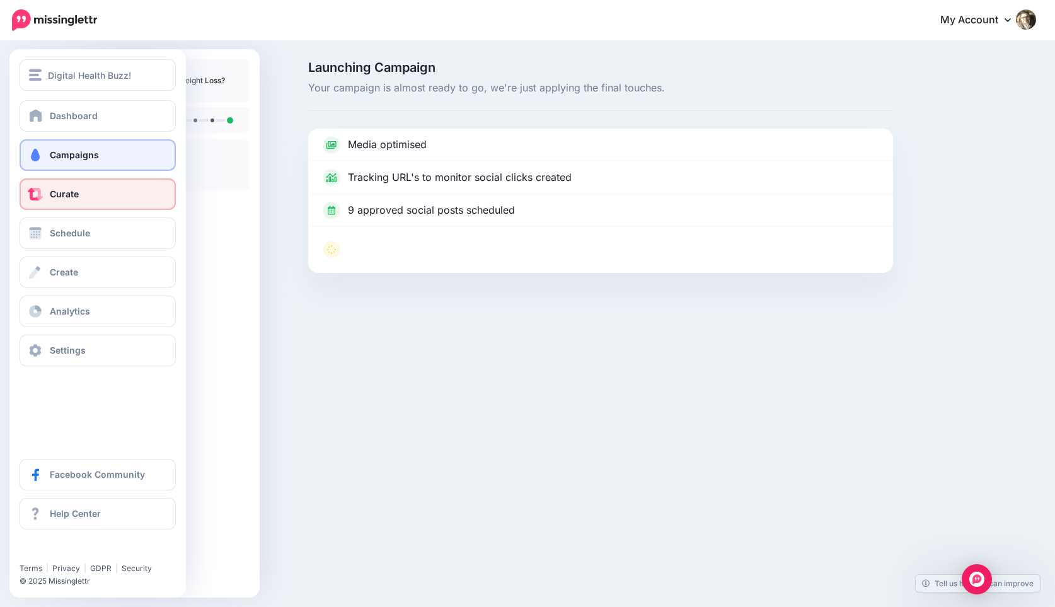
click at [59, 196] on span "Curate" at bounding box center [64, 193] width 29 height 11
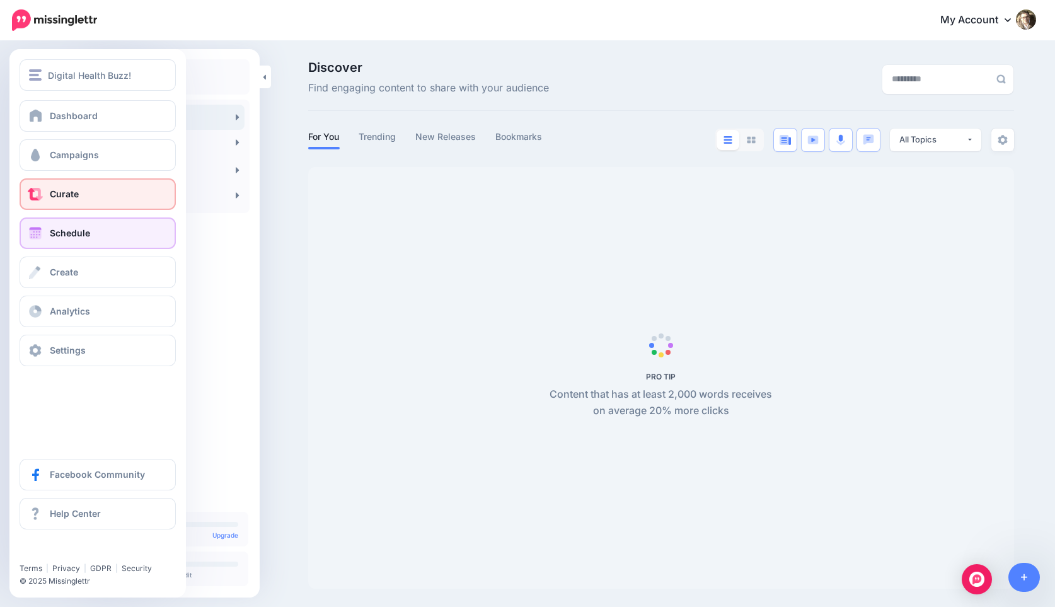
click at [40, 231] on span at bounding box center [35, 233] width 16 height 13
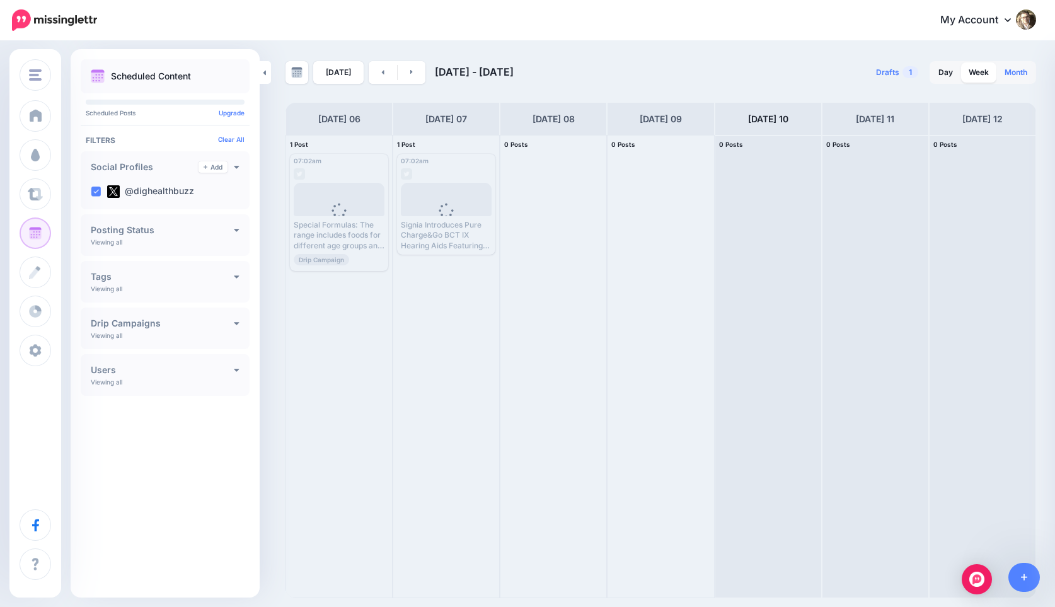
click at [1024, 71] on link "Month" at bounding box center [1016, 72] width 38 height 20
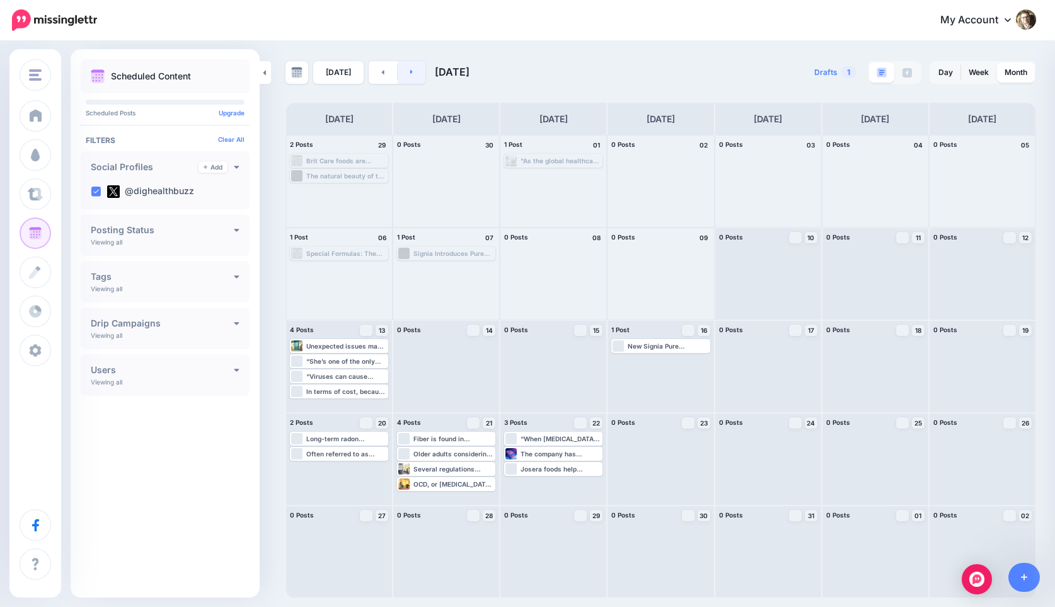
click at [410, 72] on icon at bounding box center [411, 72] width 3 height 8
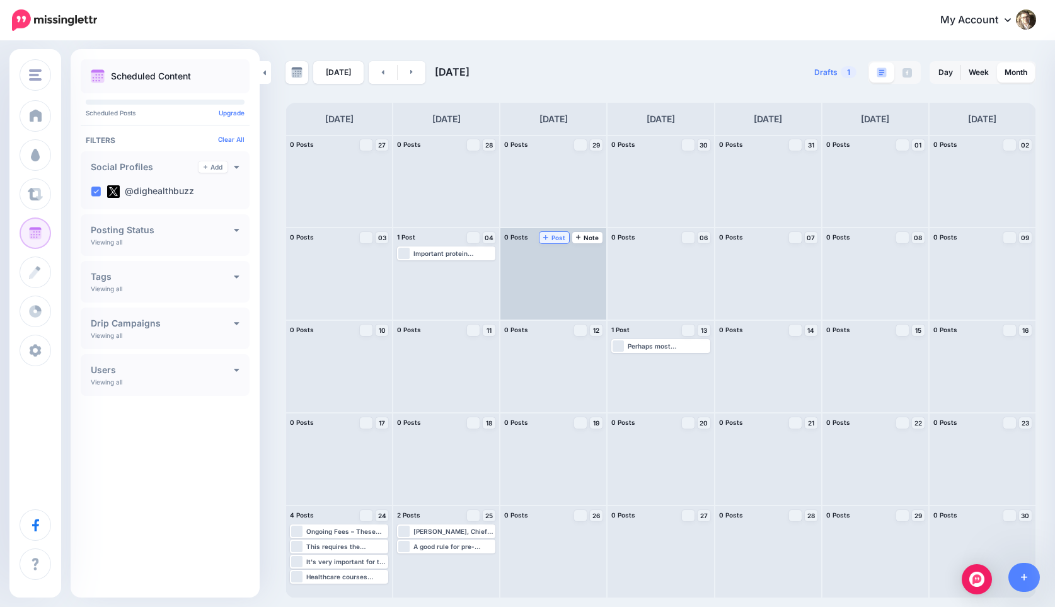
click at [552, 238] on span "Post" at bounding box center [554, 237] width 22 height 6
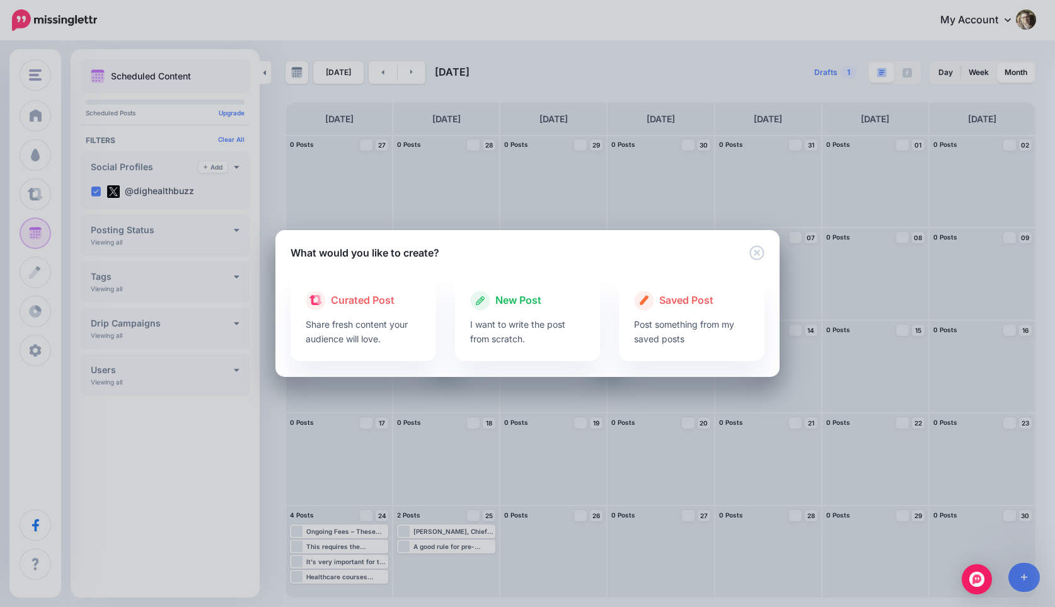
click at [520, 311] on div at bounding box center [527, 314] width 115 height 6
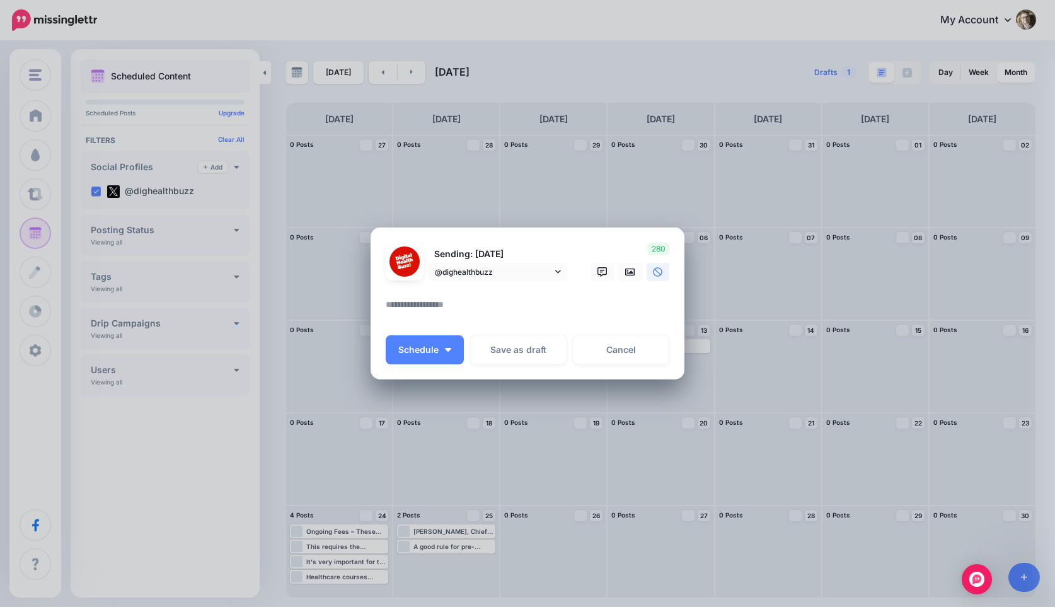
click at [463, 309] on textarea at bounding box center [531, 309] width 290 height 25
paste textarea "**********"
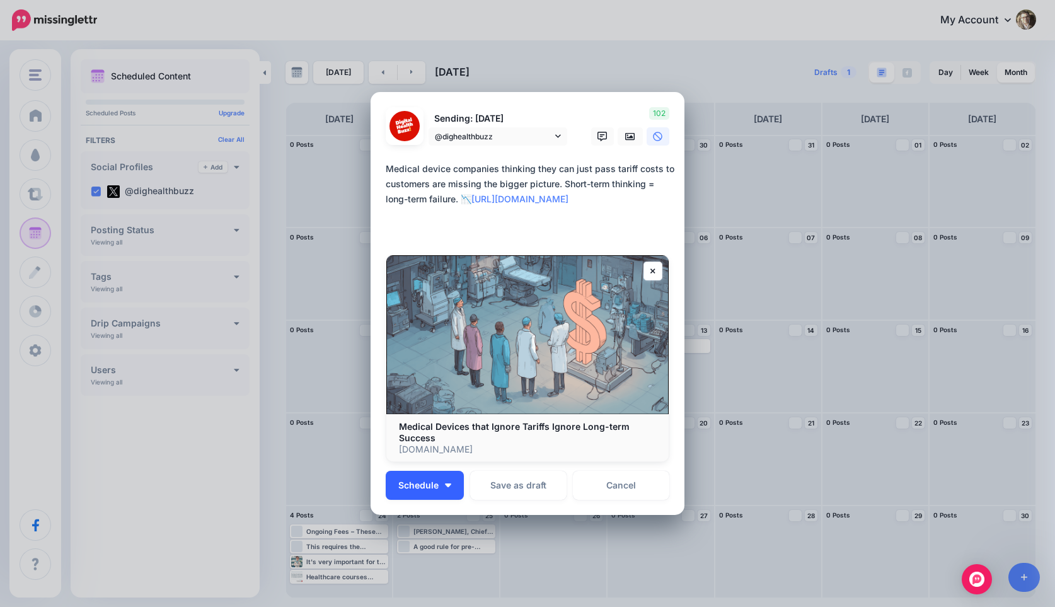
type textarea "**********"
click at [425, 489] on span "Schedule" at bounding box center [418, 485] width 40 height 9
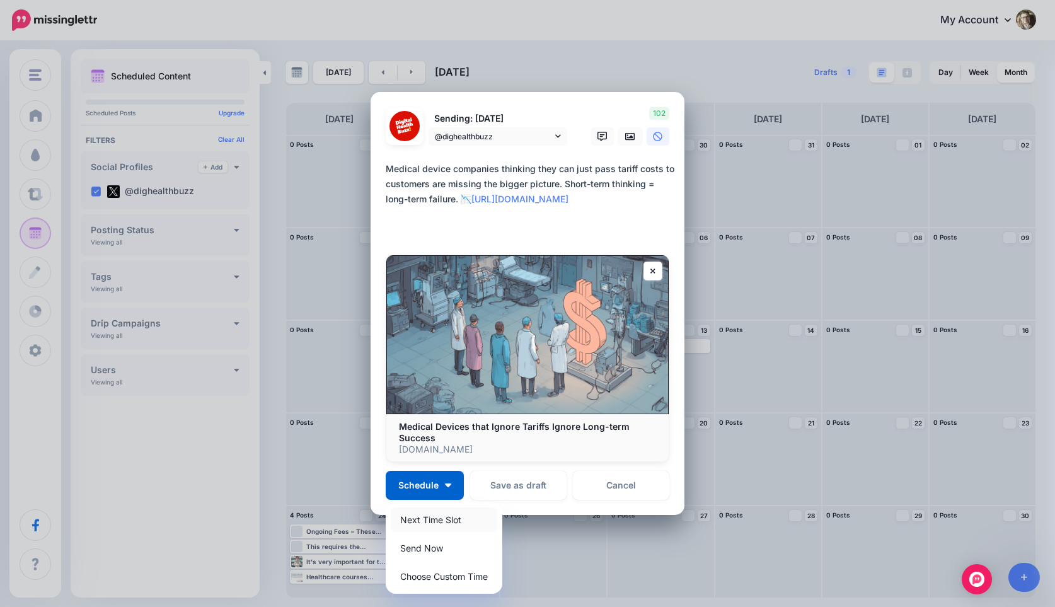
click at [425, 515] on link "Next Time Slot" at bounding box center [444, 519] width 106 height 25
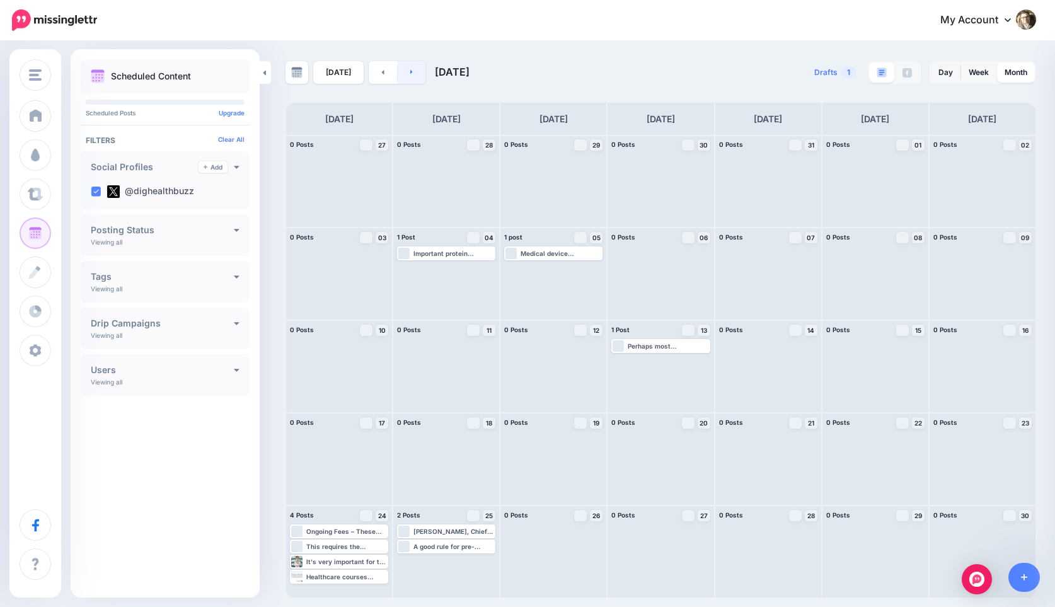
click at [413, 75] on link at bounding box center [412, 72] width 28 height 23
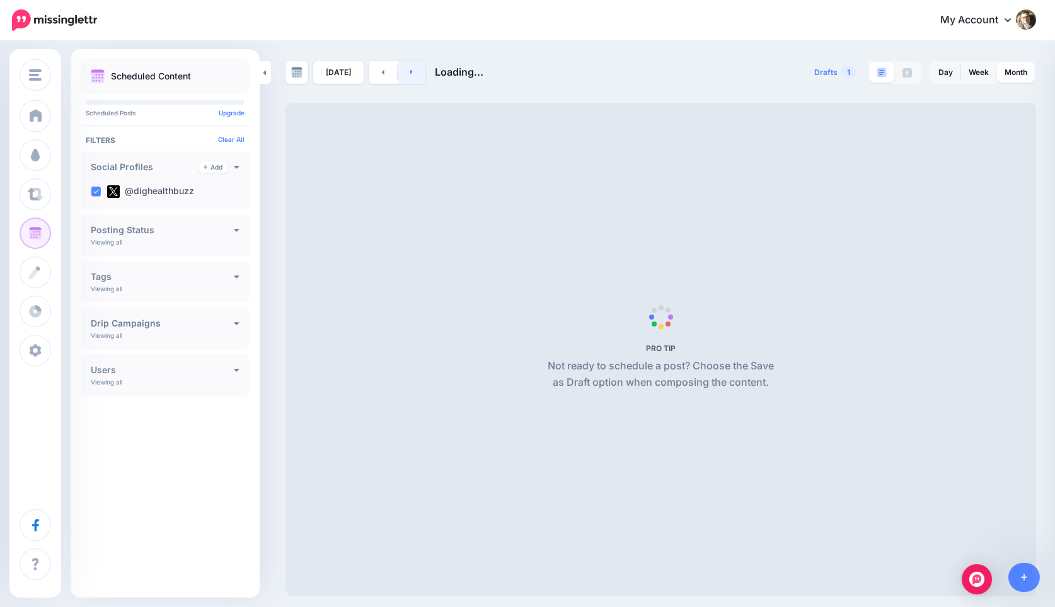
click at [413, 75] on link at bounding box center [412, 72] width 28 height 23
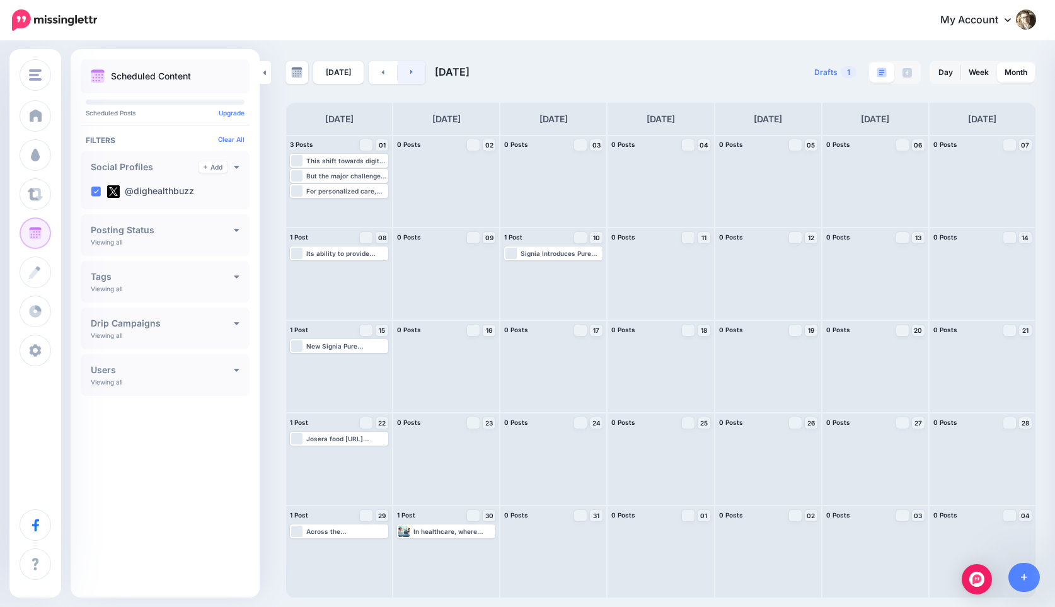
click at [405, 70] on link at bounding box center [412, 72] width 28 height 23
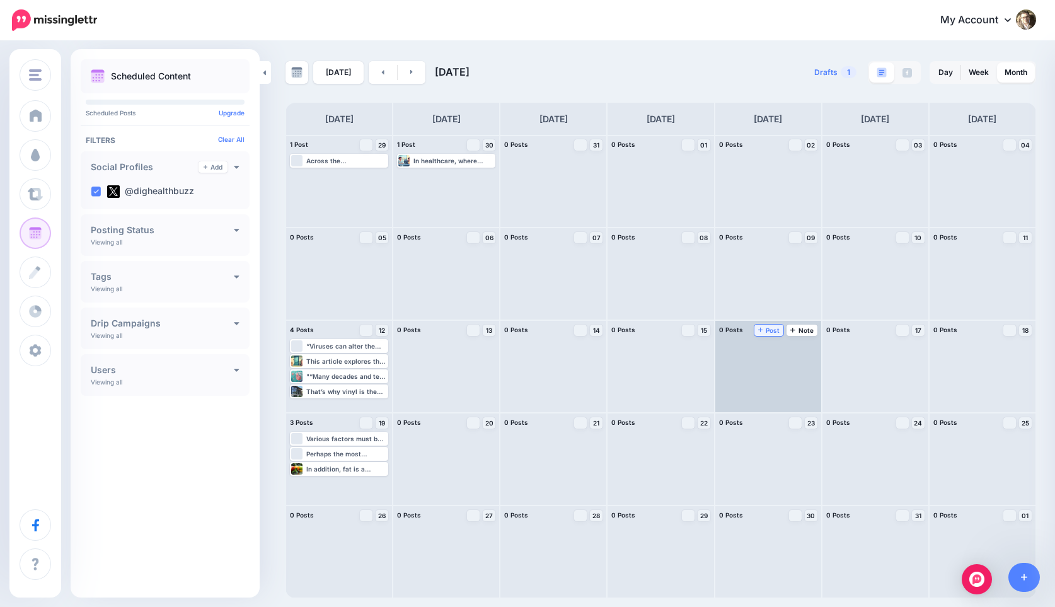
click at [774, 330] on span "Post" at bounding box center [769, 330] width 22 height 6
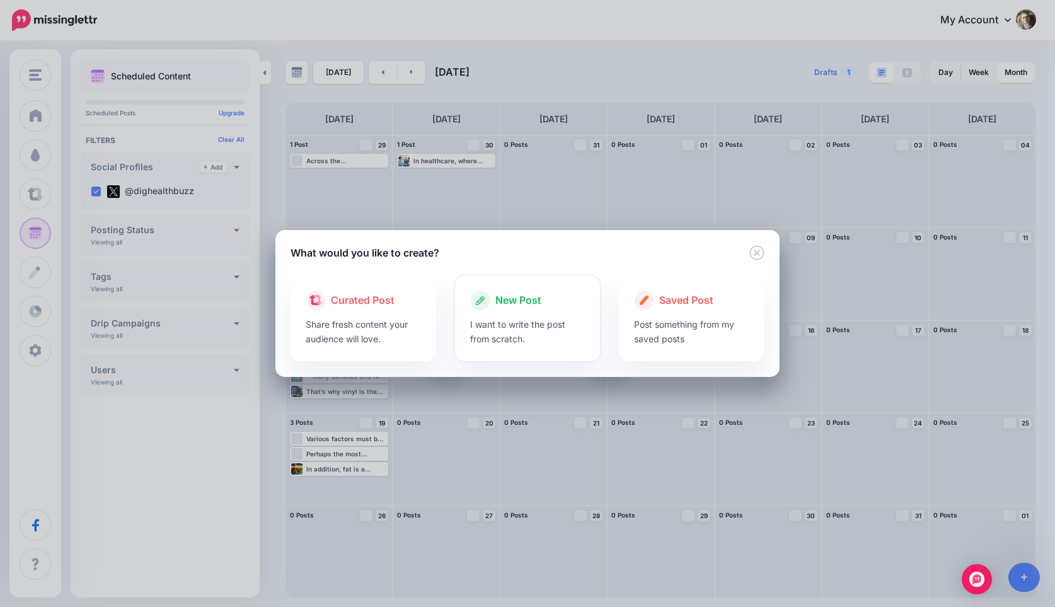
click at [507, 311] on div at bounding box center [527, 314] width 115 height 6
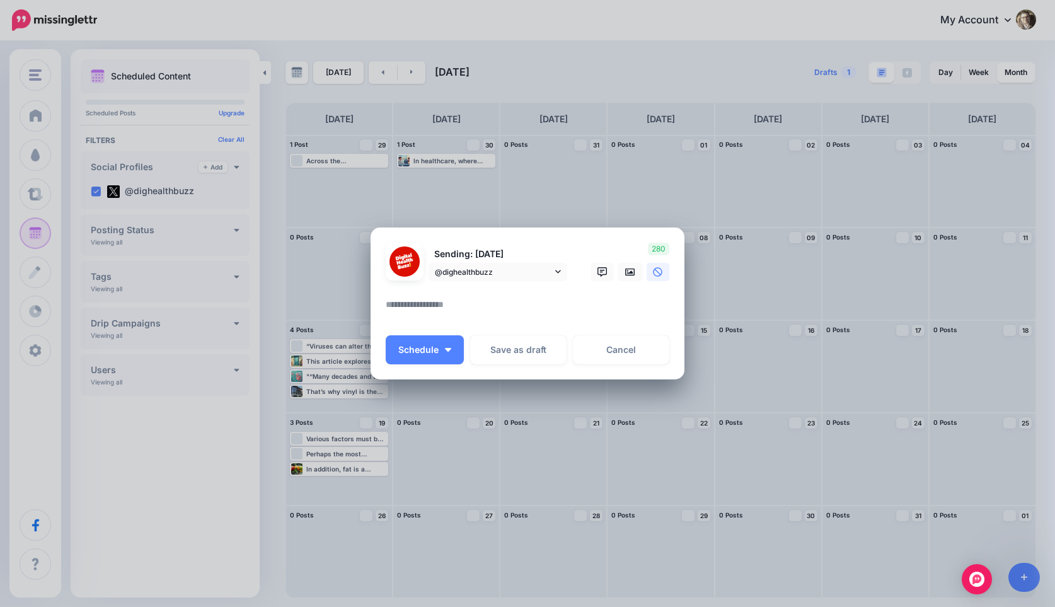
click at [470, 306] on textarea at bounding box center [531, 309] width 290 height 25
paste textarea "**********"
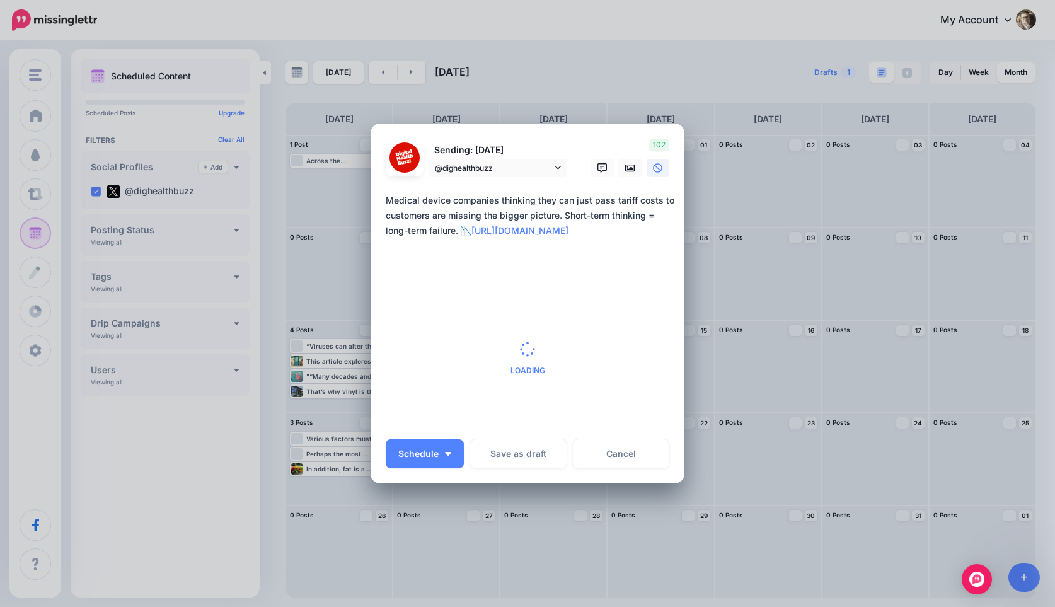
type textarea "**********"
click at [417, 374] on span "Loading" at bounding box center [528, 358] width 284 height 144
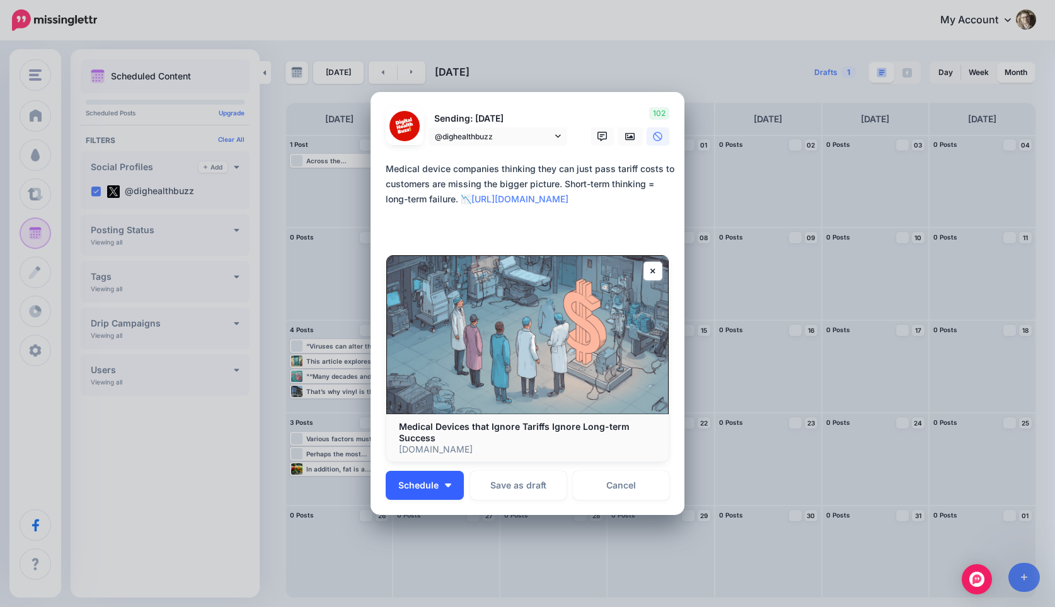
click at [420, 487] on span "Schedule" at bounding box center [418, 485] width 40 height 9
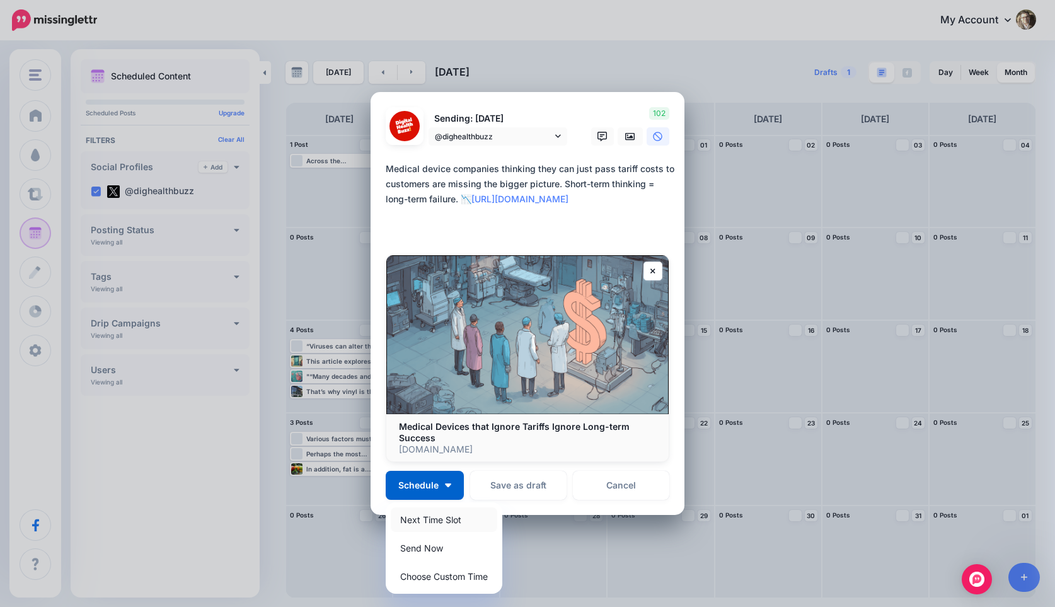
click at [413, 516] on link "Next Time Slot" at bounding box center [444, 519] width 106 height 25
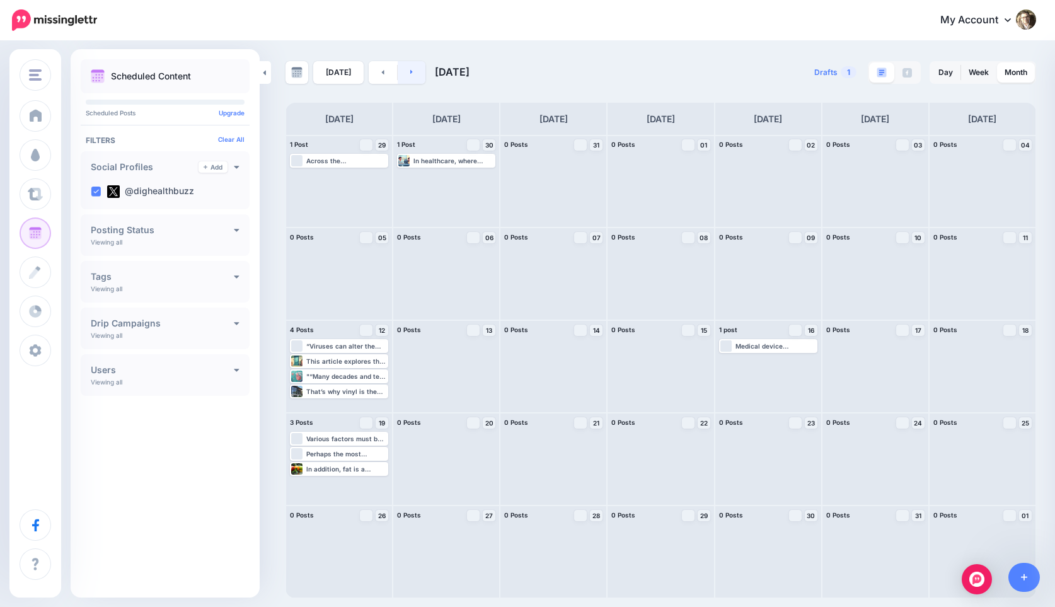
click at [412, 71] on link at bounding box center [412, 72] width 28 height 23
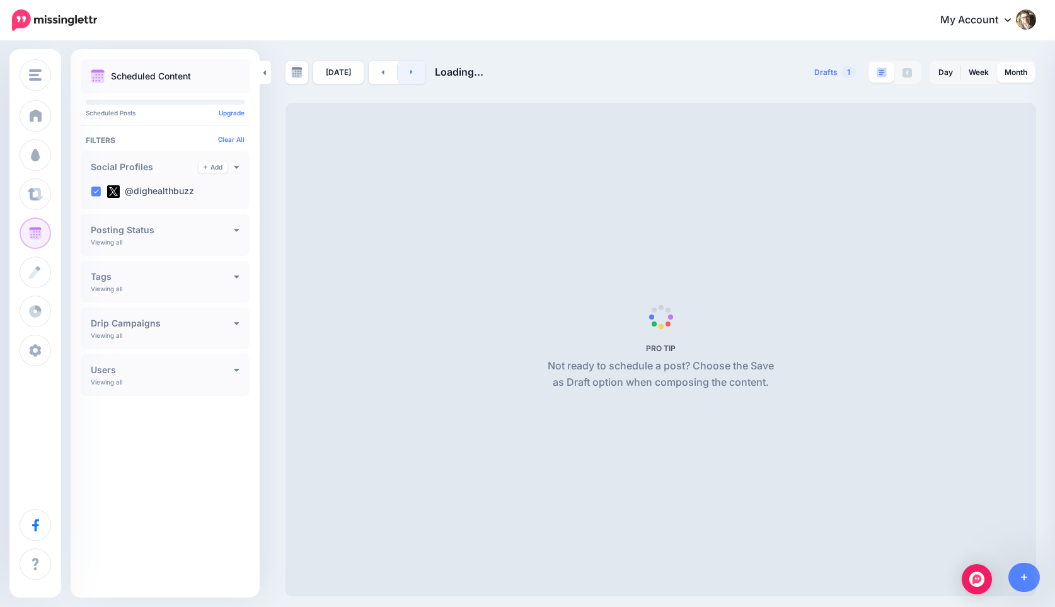
click at [410, 75] on icon at bounding box center [411, 72] width 3 height 8
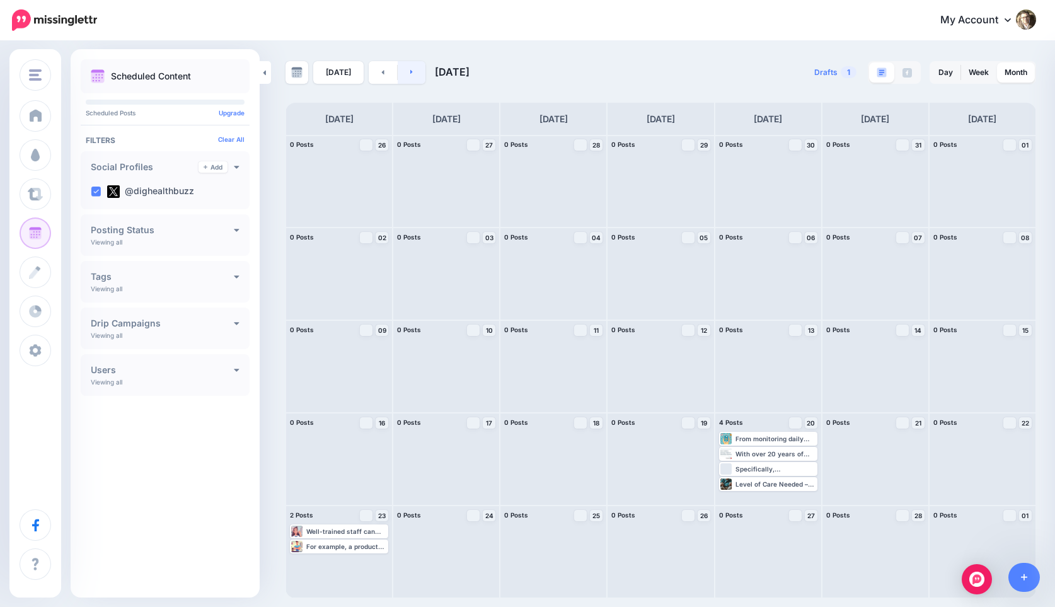
click at [415, 72] on link at bounding box center [412, 72] width 28 height 23
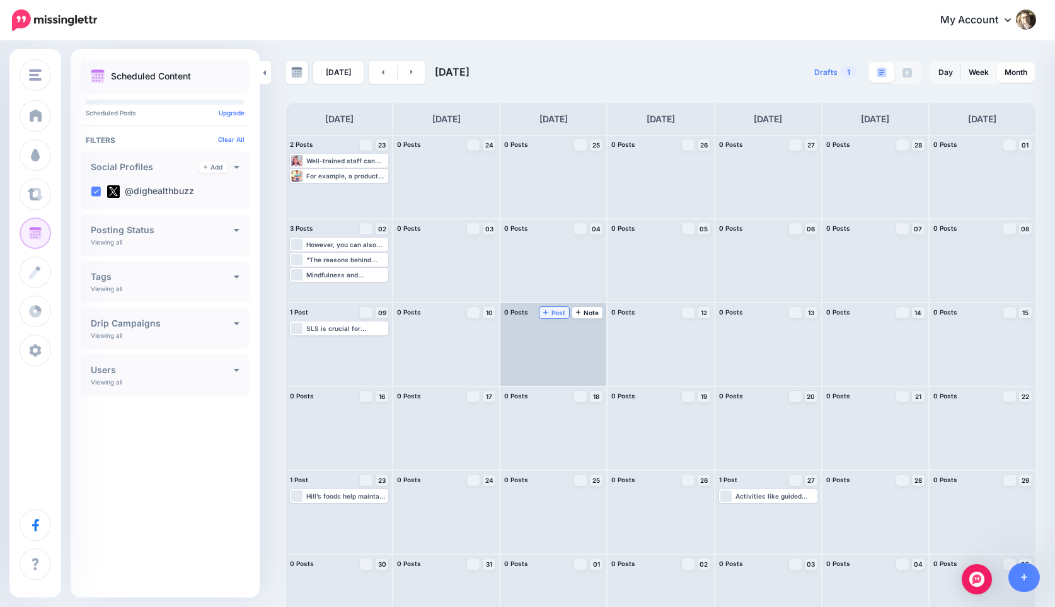
click at [553, 312] on span "Post" at bounding box center [554, 312] width 22 height 6
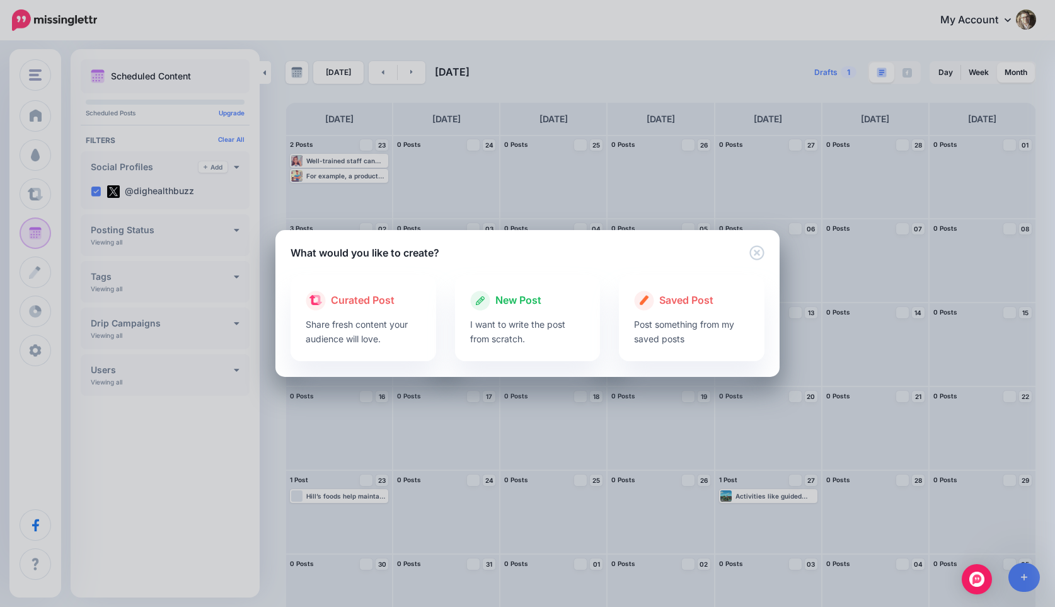
click at [542, 315] on div at bounding box center [527, 314] width 115 height 6
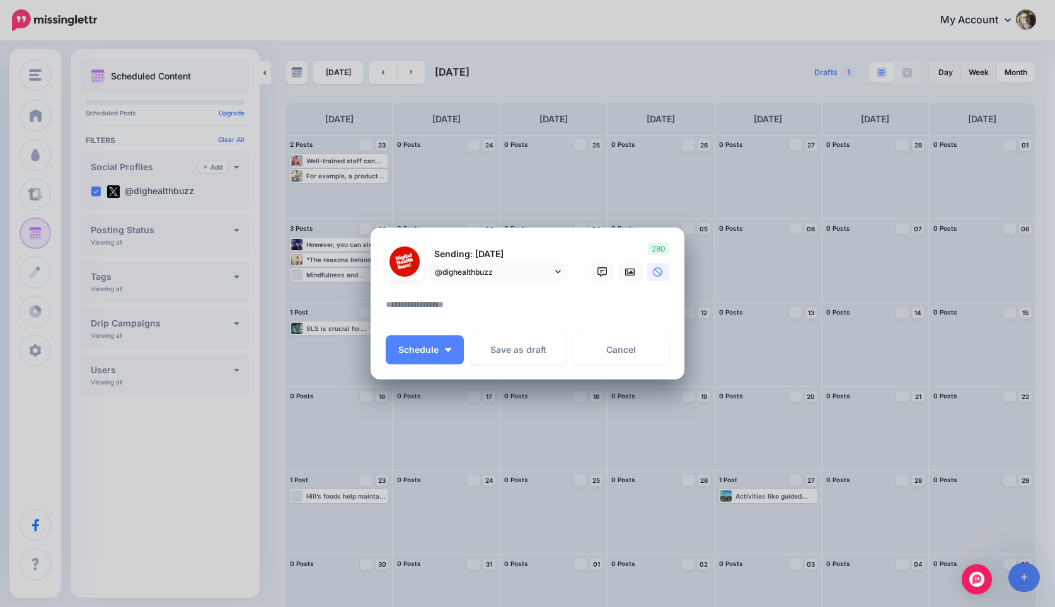
click at [441, 301] on textarea at bounding box center [531, 309] width 290 height 25
paste textarea "**********"
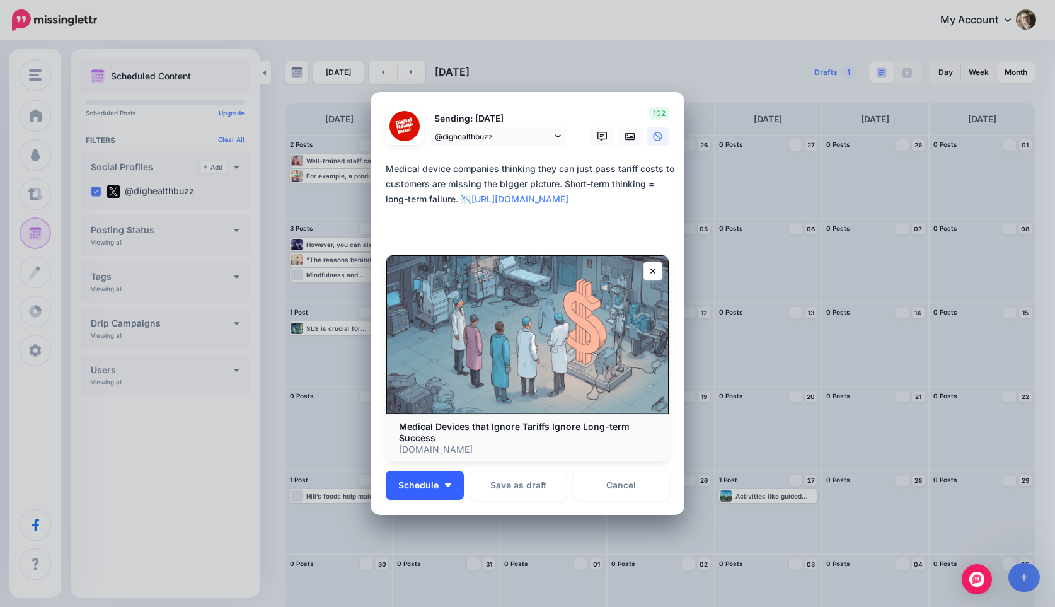
type textarea "**********"
click at [417, 450] on p "[DOMAIN_NAME]" at bounding box center [527, 449] width 257 height 11
click at [449, 485] on img "button" at bounding box center [448, 485] width 6 height 4
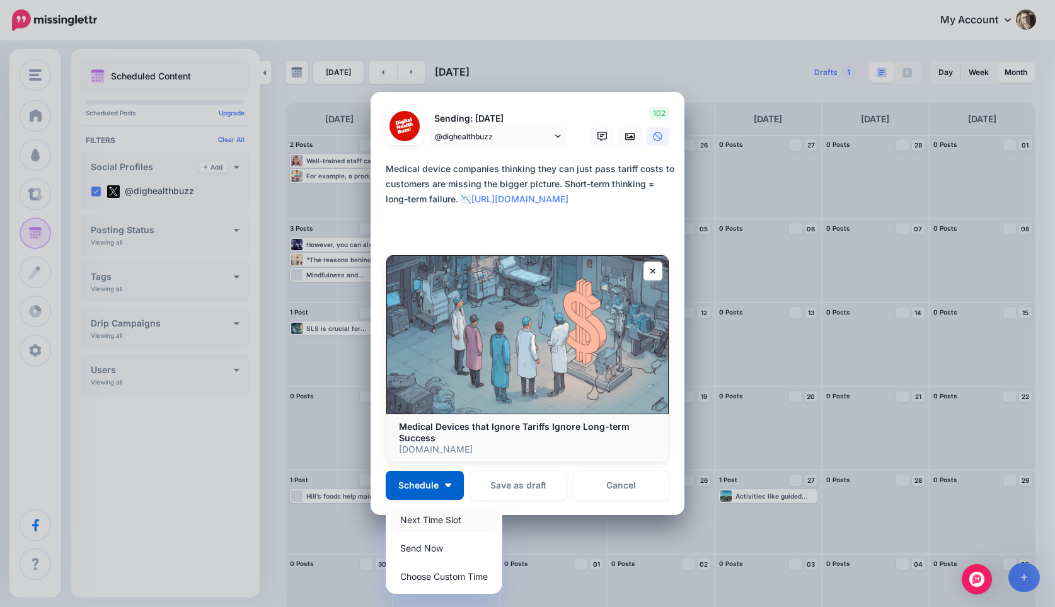
click at [428, 514] on link "Next Time Slot" at bounding box center [444, 519] width 106 height 25
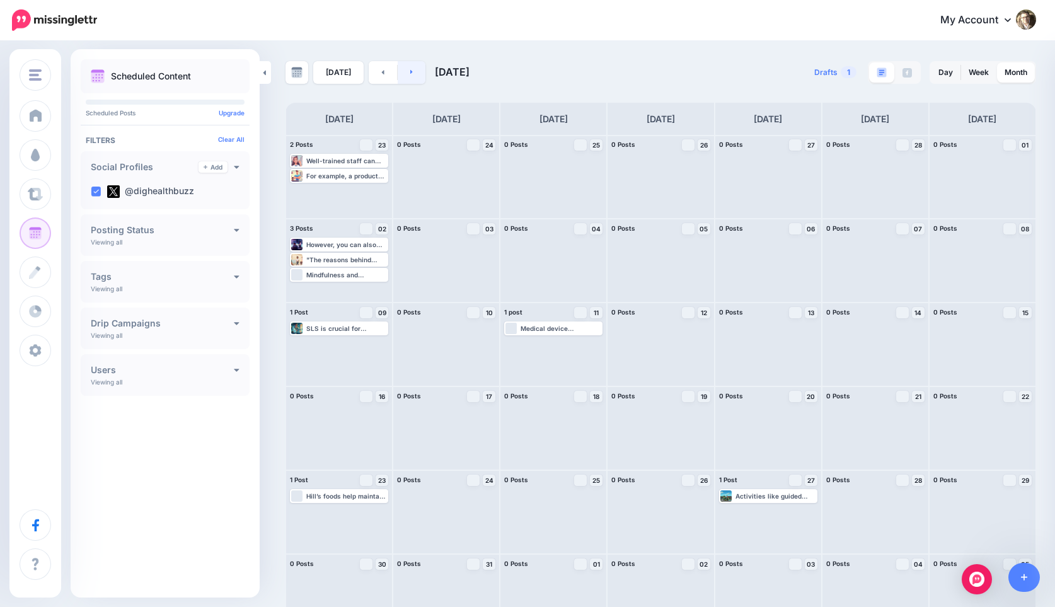
click at [410, 73] on link at bounding box center [412, 72] width 28 height 23
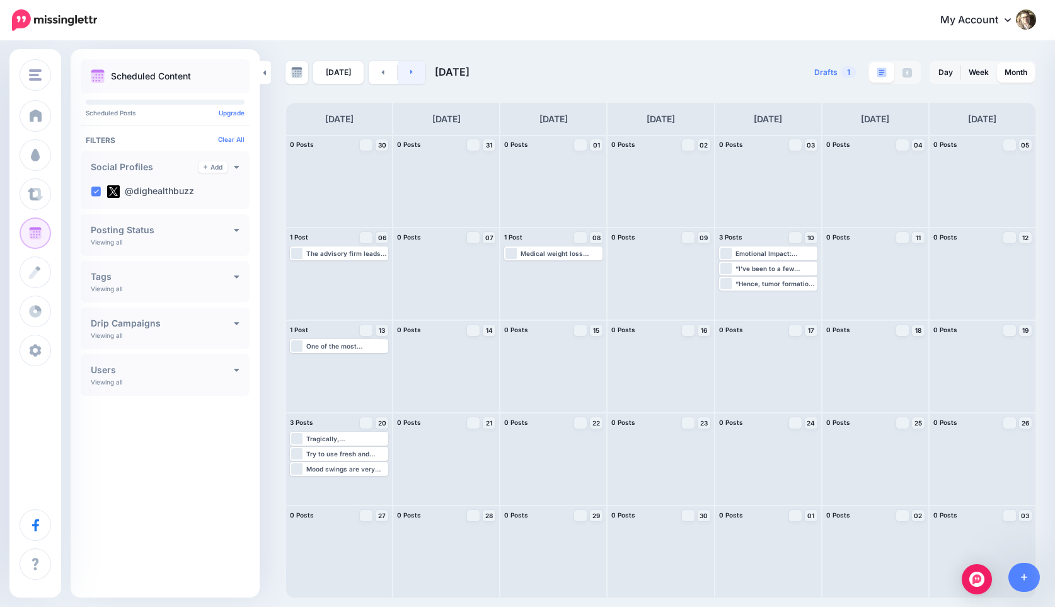
click at [410, 73] on link at bounding box center [412, 72] width 28 height 23
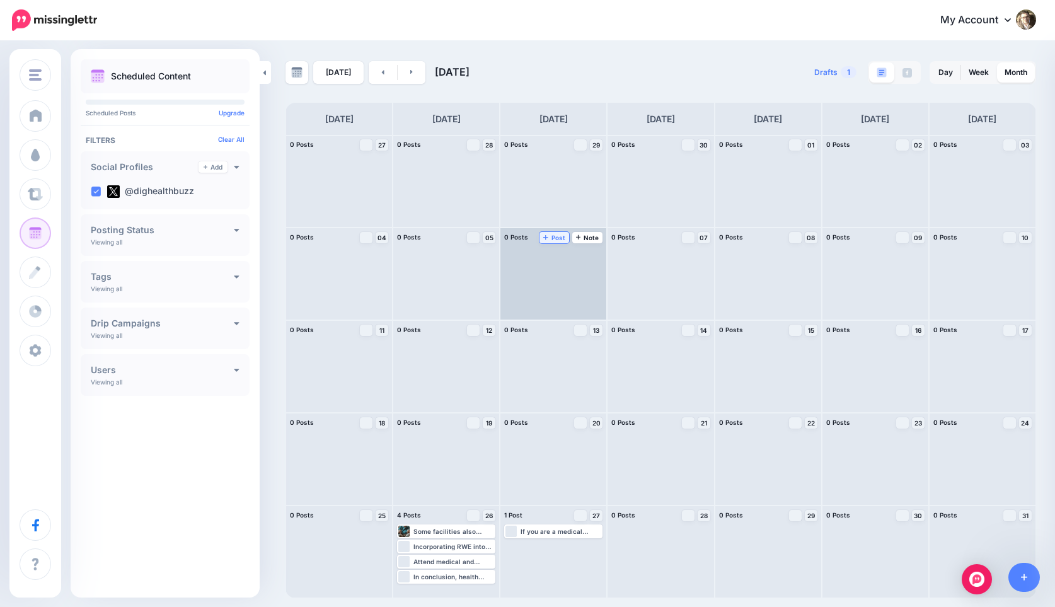
click at [558, 239] on span "Post" at bounding box center [554, 237] width 22 height 6
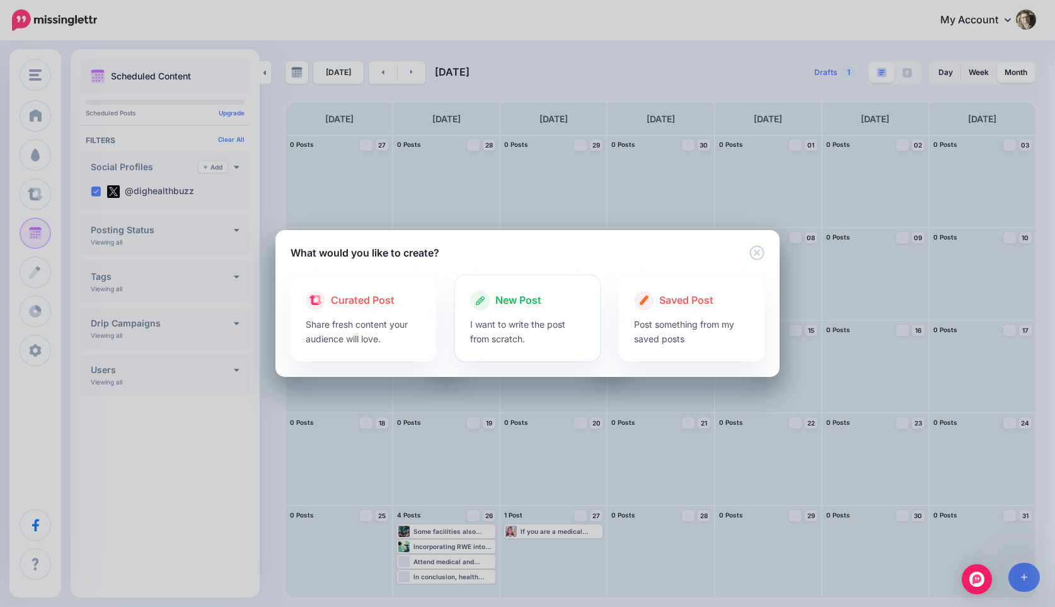
click at [496, 313] on div at bounding box center [527, 314] width 115 height 6
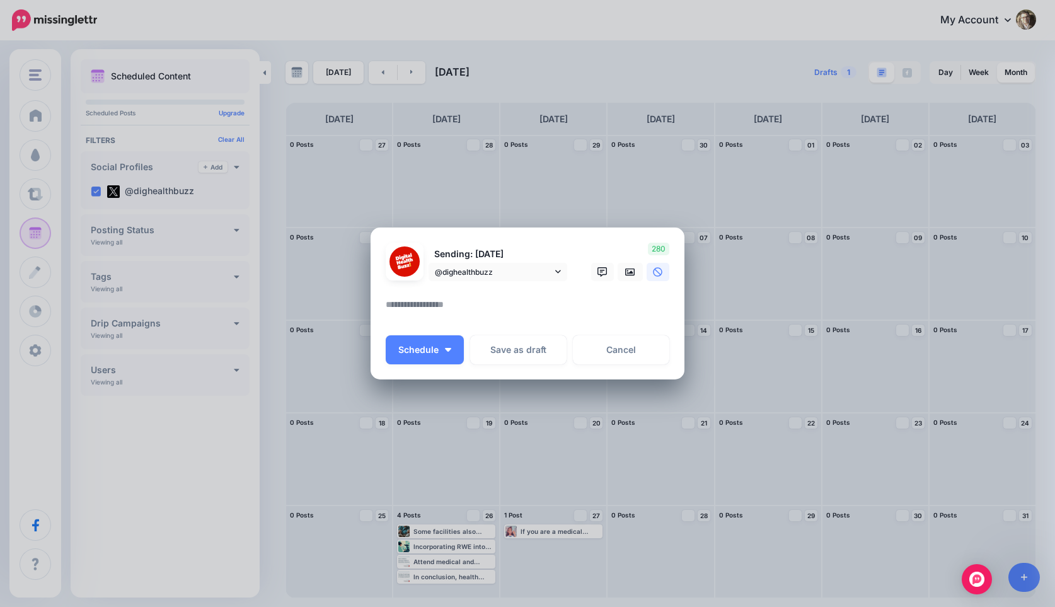
click at [429, 309] on textarea at bounding box center [531, 309] width 290 height 25
paste textarea "**********"
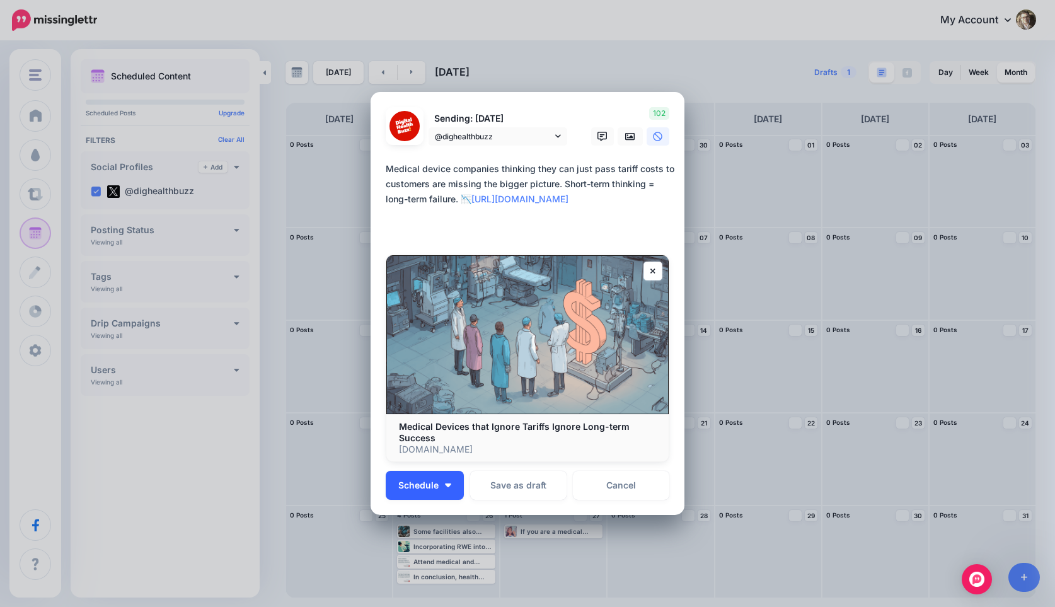
type textarea "**********"
click at [447, 456] on div "Medical Devices that Ignore Tariffs Ignore Long-term Success [DOMAIN_NAME]" at bounding box center [527, 437] width 282 height 47
click at [438, 491] on button "Schedule" at bounding box center [425, 485] width 78 height 29
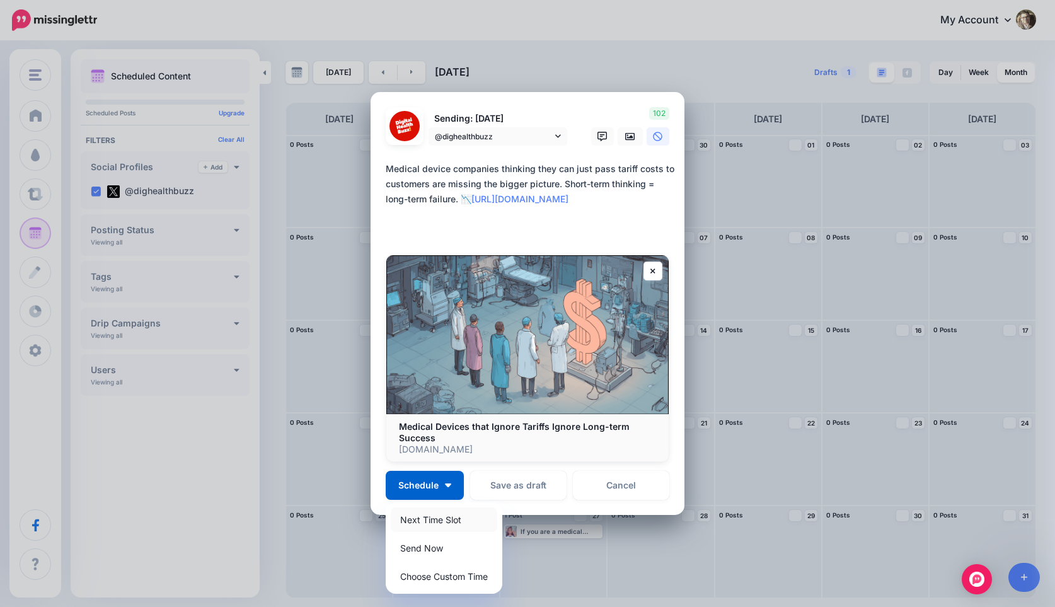
click at [418, 515] on link "Next Time Slot" at bounding box center [444, 519] width 106 height 25
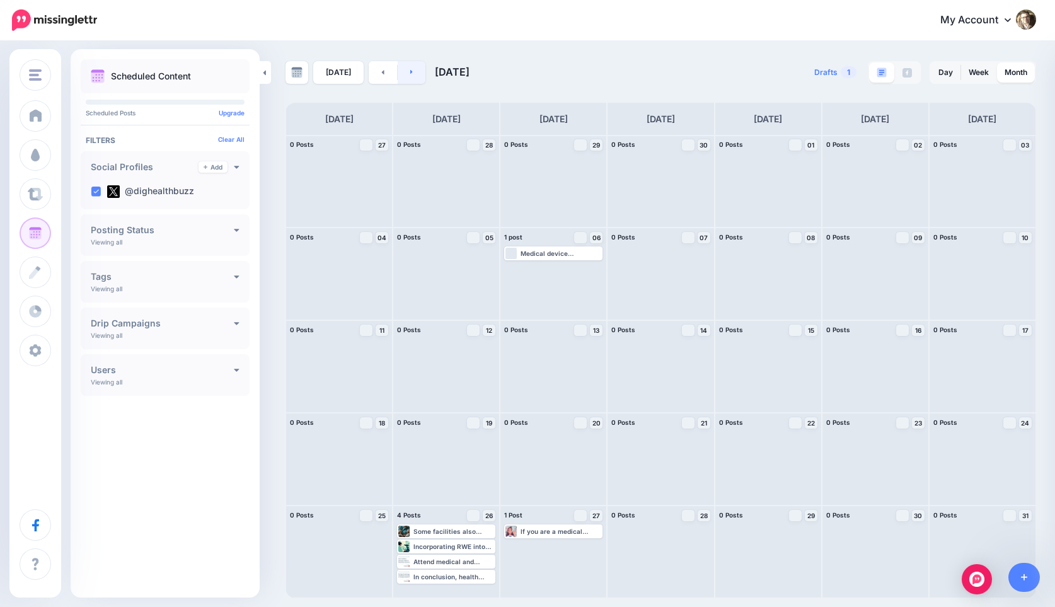
click at [414, 72] on link at bounding box center [412, 72] width 28 height 23
click at [411, 75] on link at bounding box center [412, 72] width 28 height 23
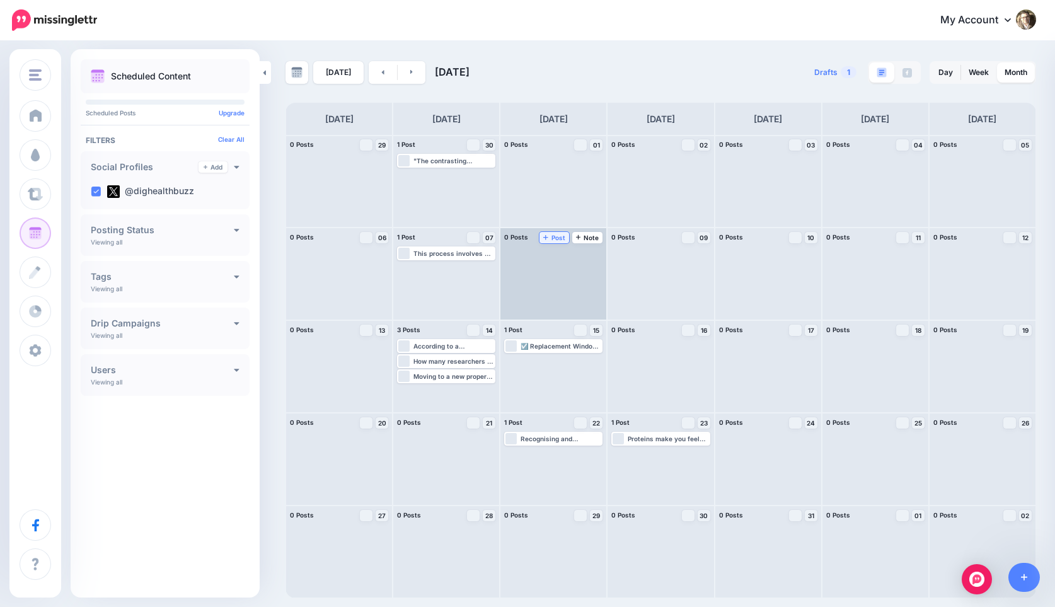
click at [553, 238] on span "Post" at bounding box center [554, 237] width 22 height 6
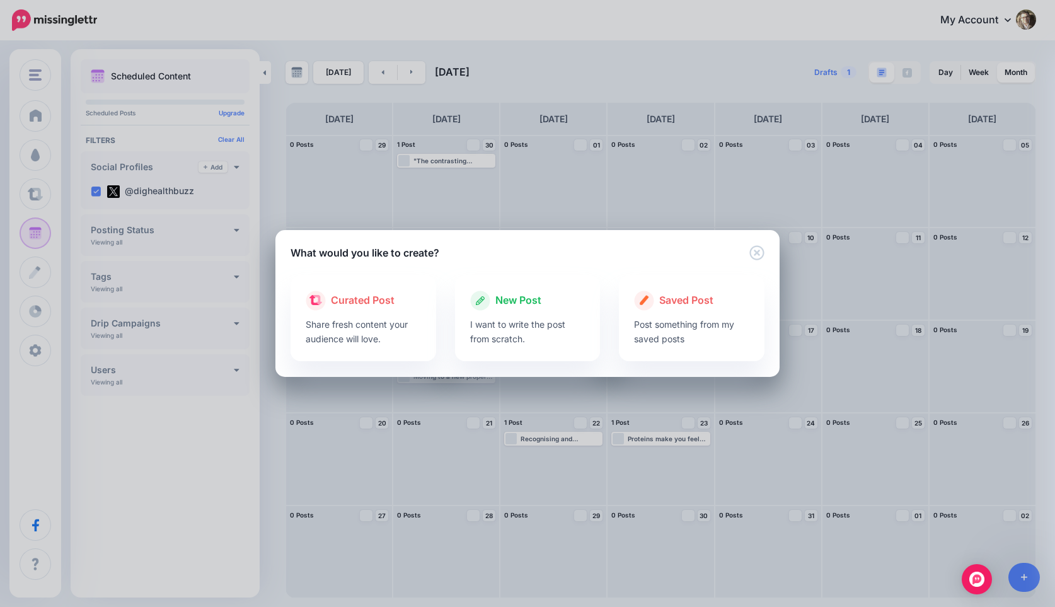
drag, startPoint x: 519, startPoint y: 315, endPoint x: 420, endPoint y: 307, distance: 99.2
click at [519, 315] on div at bounding box center [527, 314] width 115 height 6
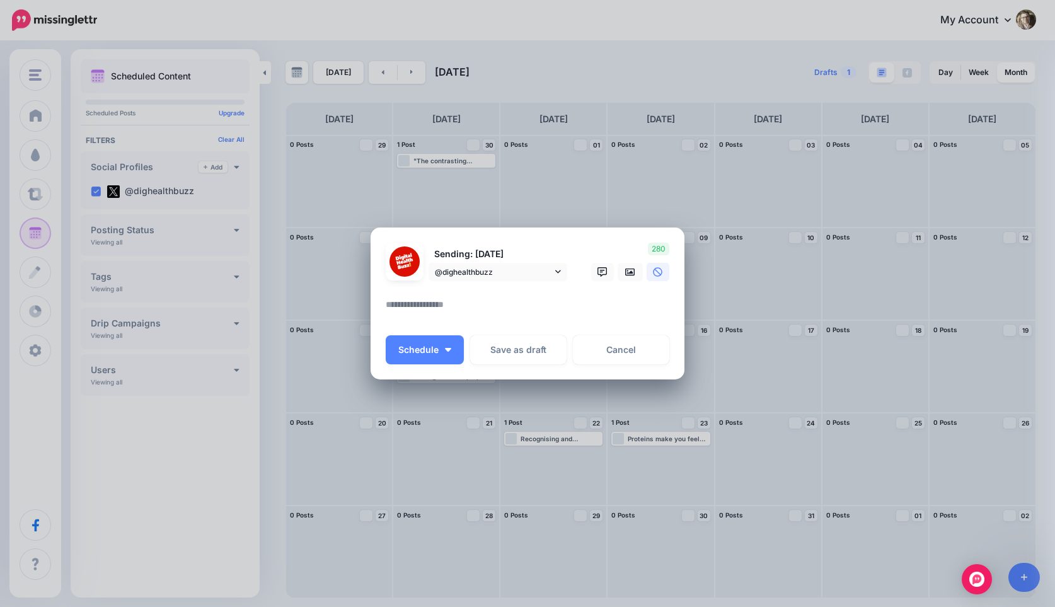
click at [425, 314] on textarea at bounding box center [531, 309] width 290 height 25
paste textarea "**********"
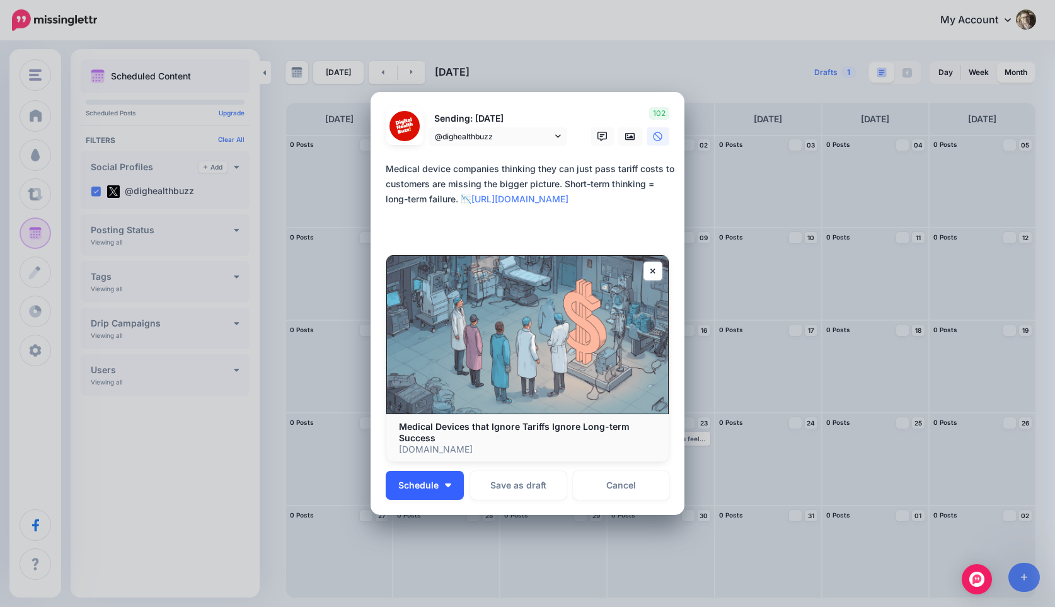
type textarea "**********"
click at [444, 490] on button "Schedule" at bounding box center [425, 485] width 78 height 29
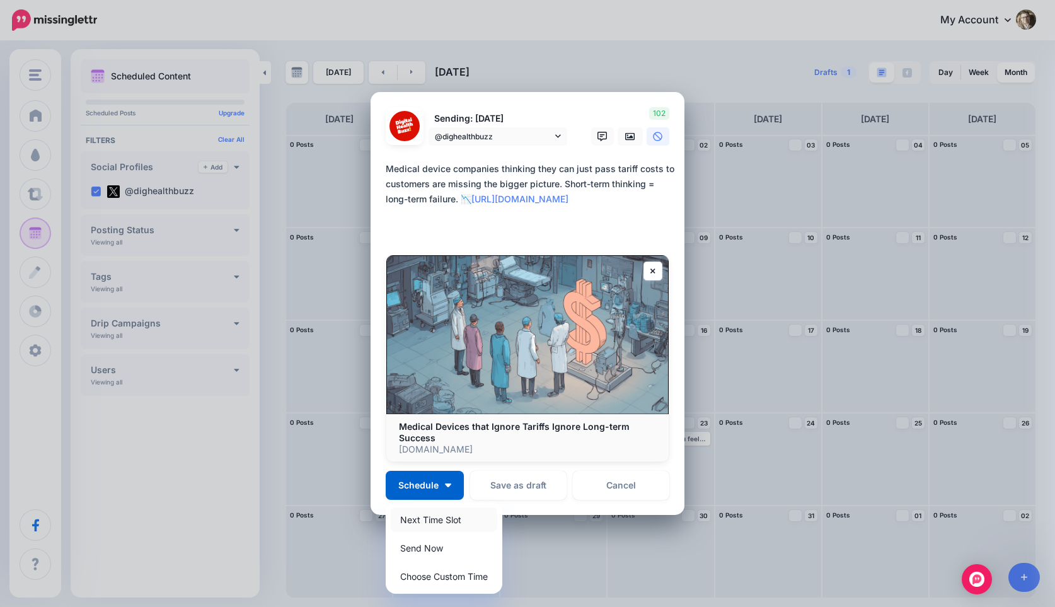
click at [422, 518] on link "Next Time Slot" at bounding box center [444, 519] width 106 height 25
